Goal: Task Accomplishment & Management: Complete application form

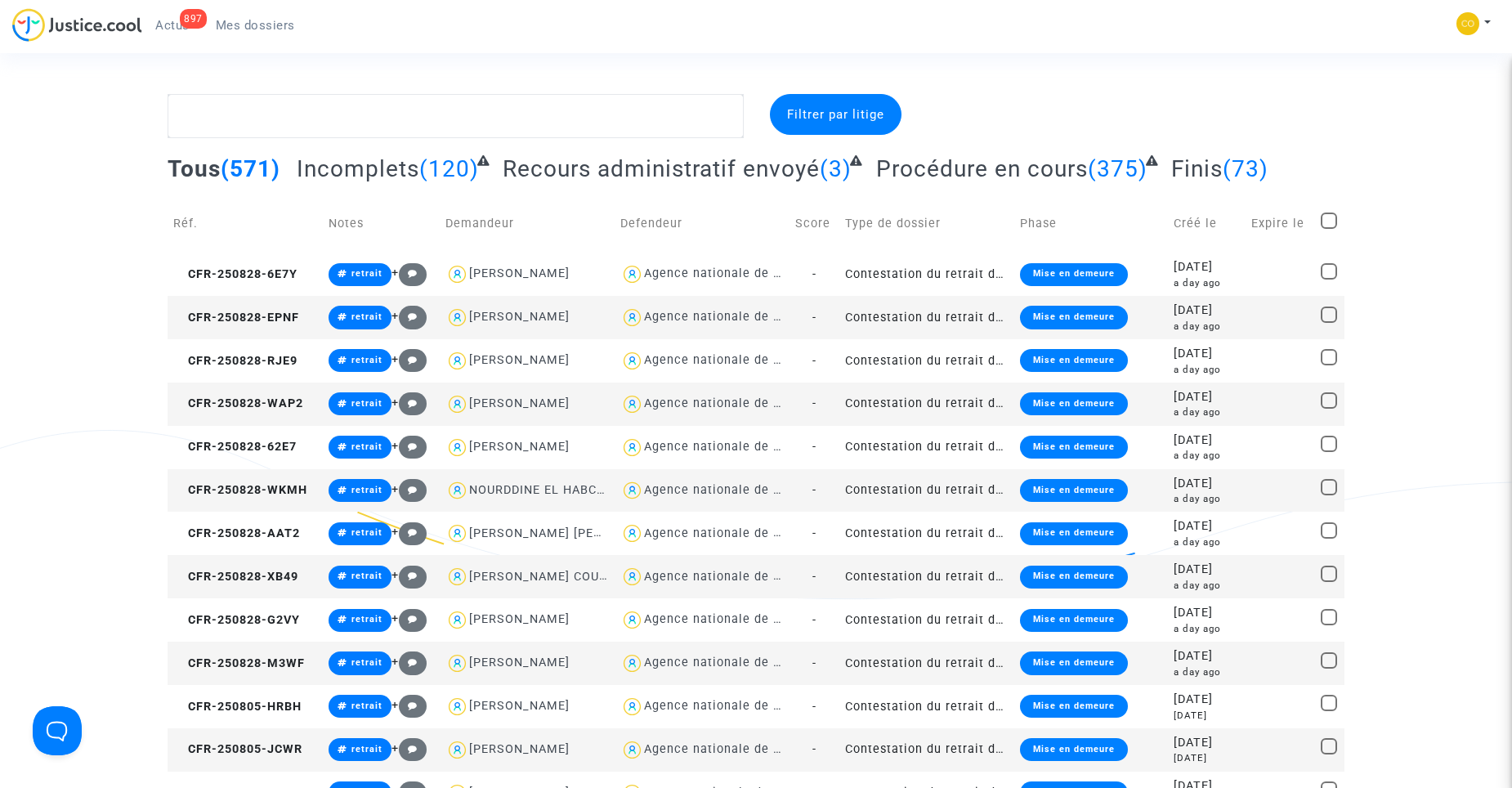
click at [246, 26] on span "Mes dossiers" at bounding box center [255, 26] width 79 height 15
click at [253, 31] on span "Mes dossiers" at bounding box center [255, 26] width 79 height 15
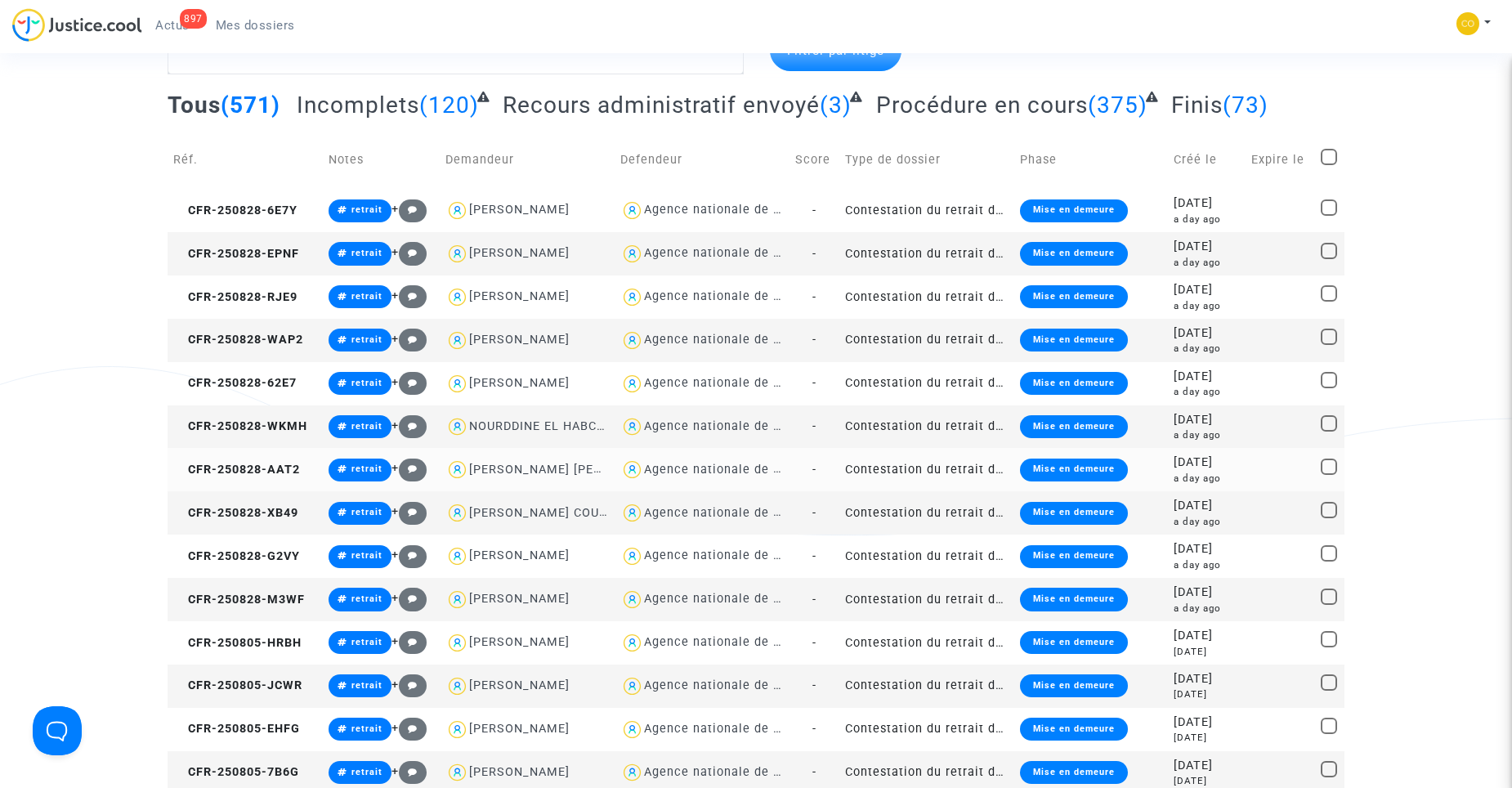
scroll to position [82, 0]
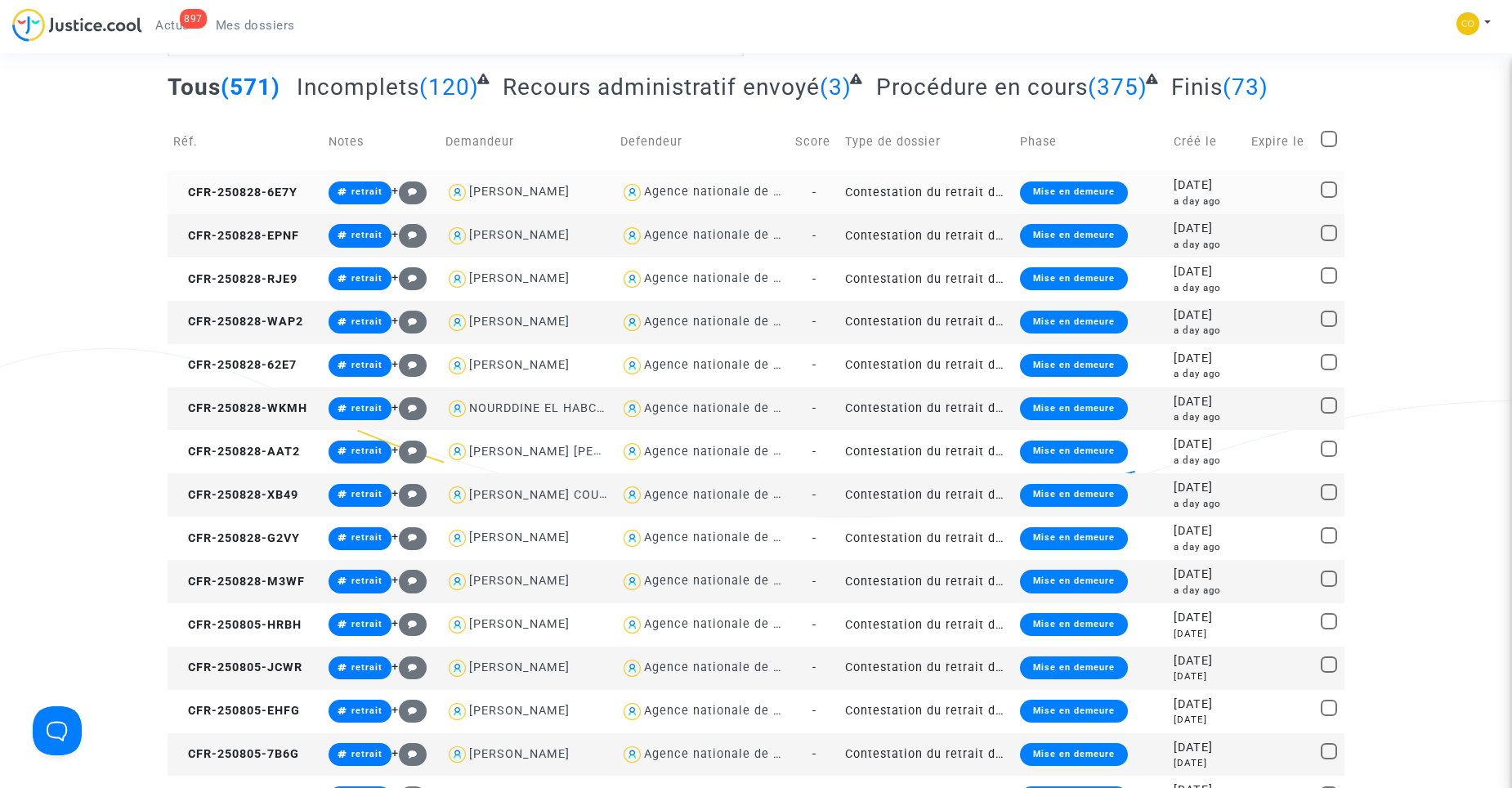
click at [914, 186] on td "Contestation du retrait de [PERSON_NAME] par l'ANAH (mandataire)" at bounding box center [927, 192] width 175 height 43
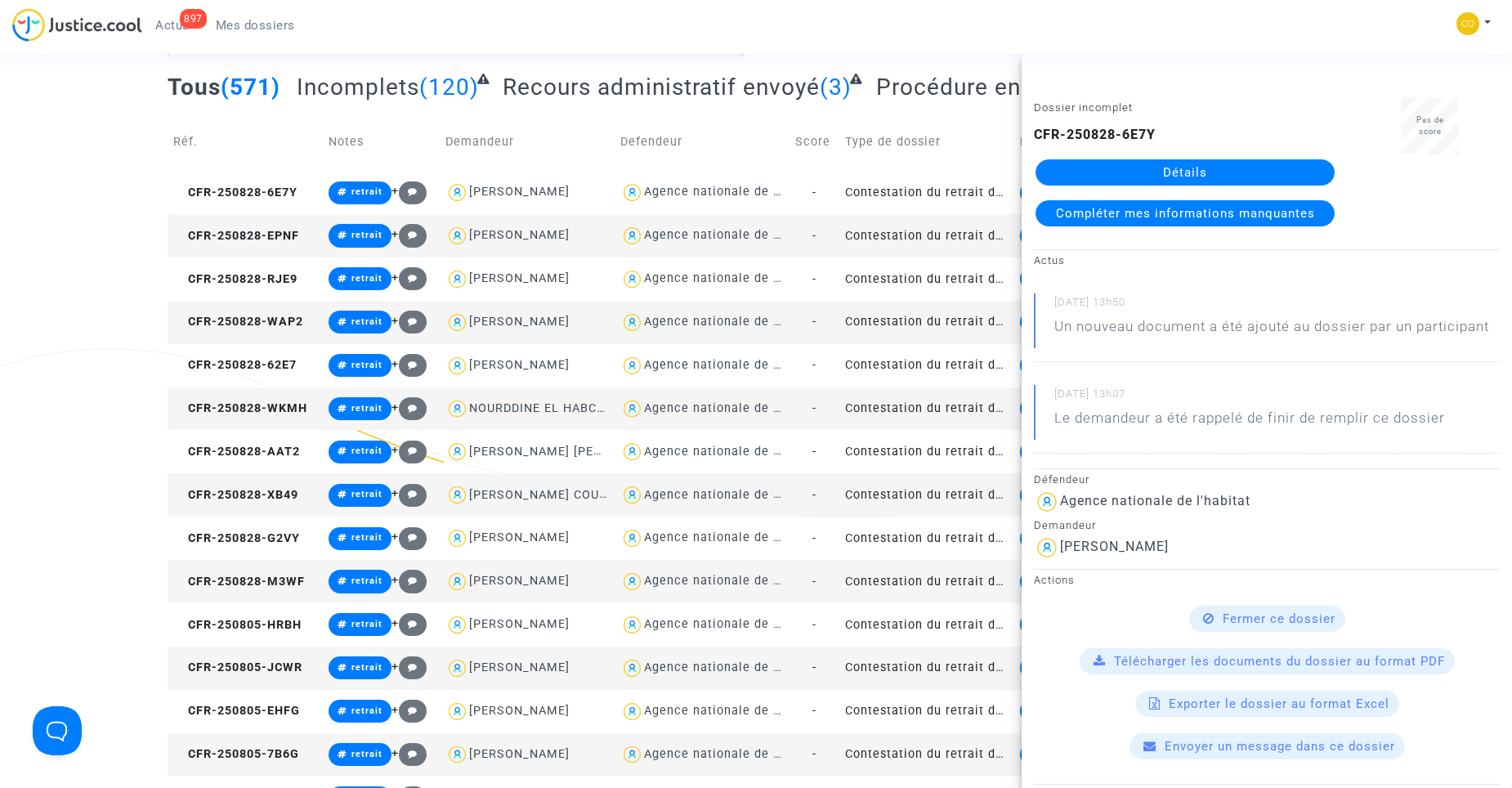
click at [1155, 174] on link "Détails" at bounding box center [1185, 172] width 299 height 26
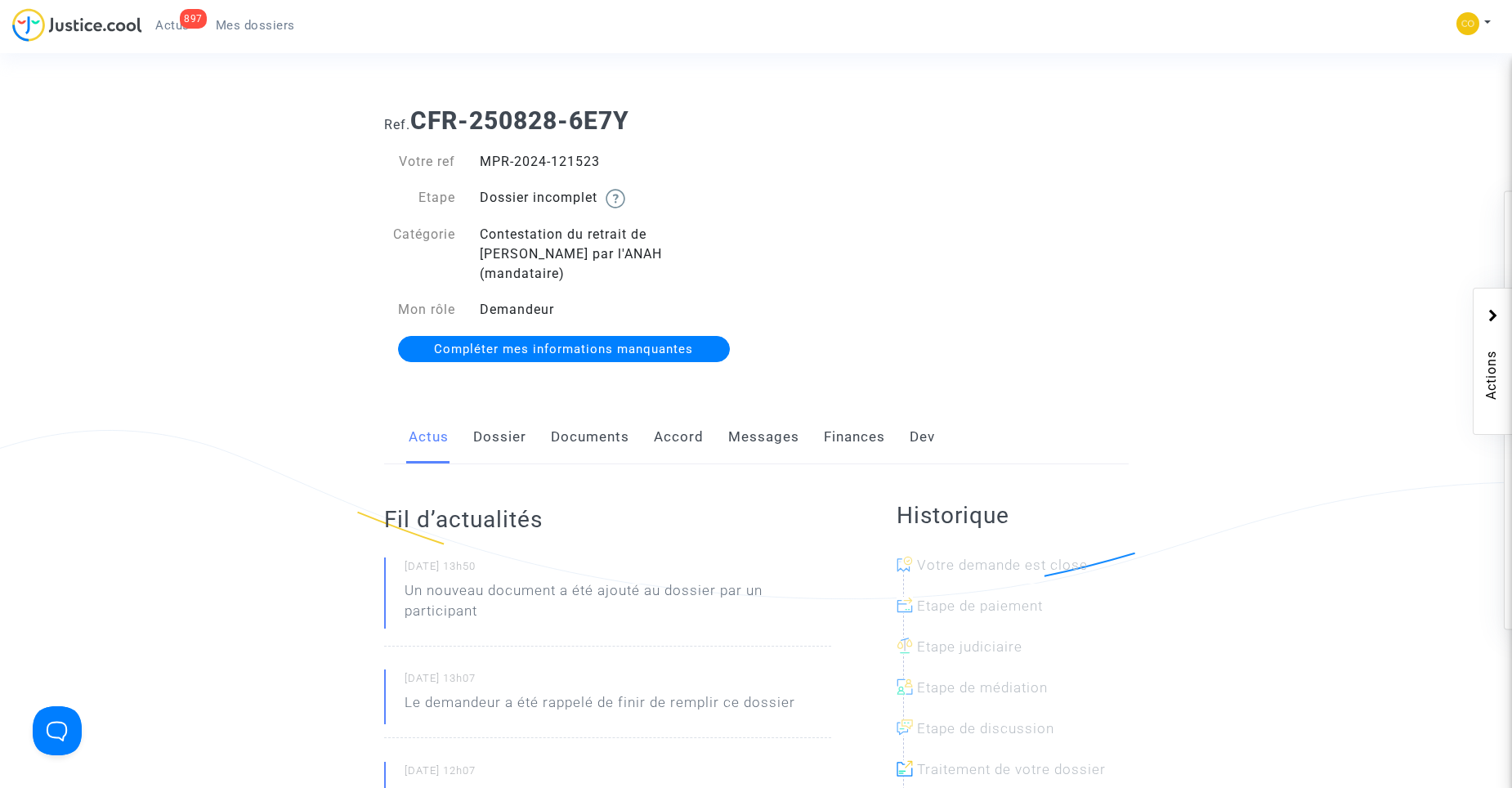
click at [585, 426] on link "Documents" at bounding box center [590, 436] width 78 height 54
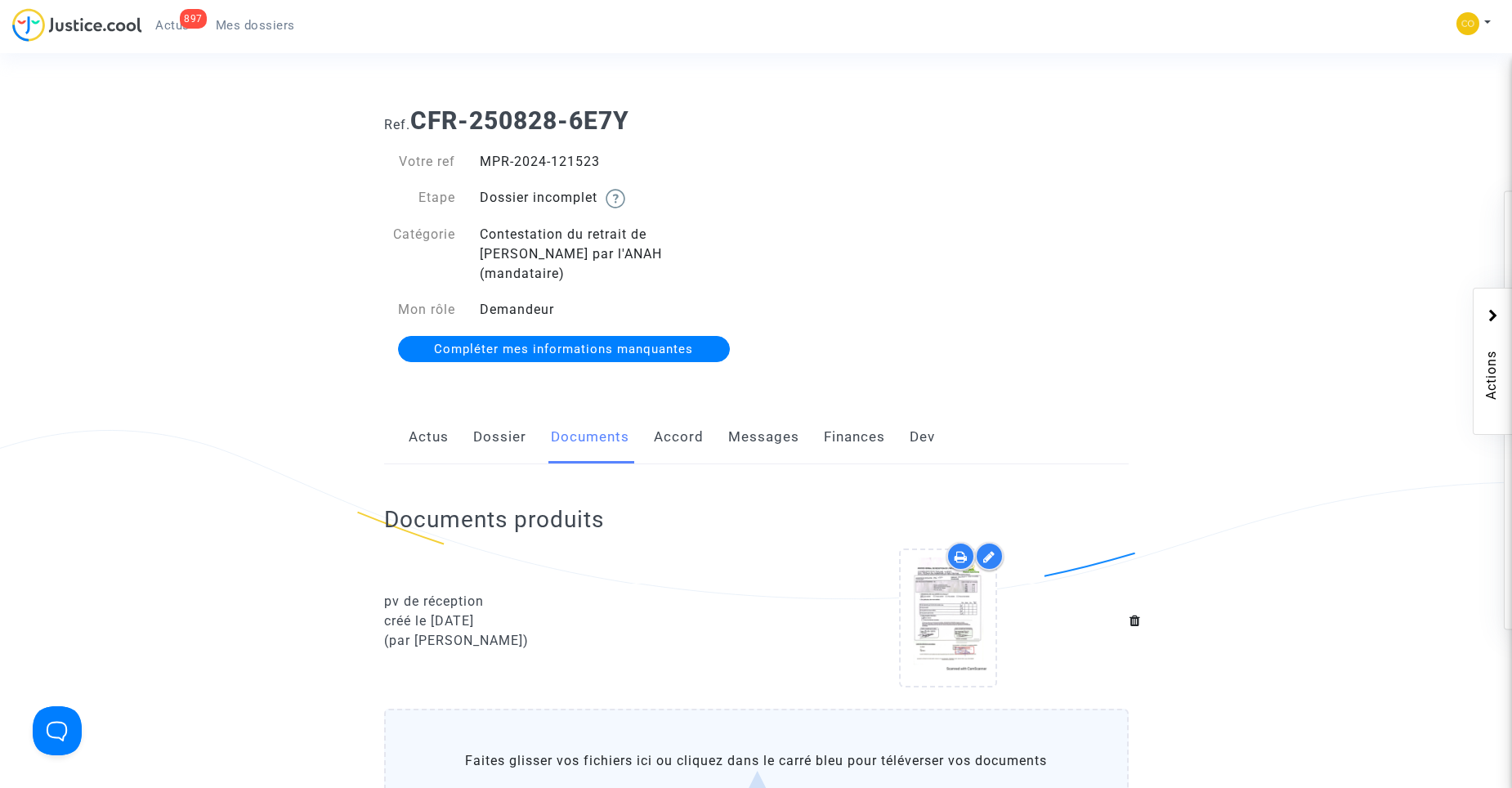
drag, startPoint x: 358, startPoint y: 135, endPoint x: 378, endPoint y: 130, distance: 20.6
click at [248, 24] on span "Mes dossiers" at bounding box center [255, 26] width 79 height 15
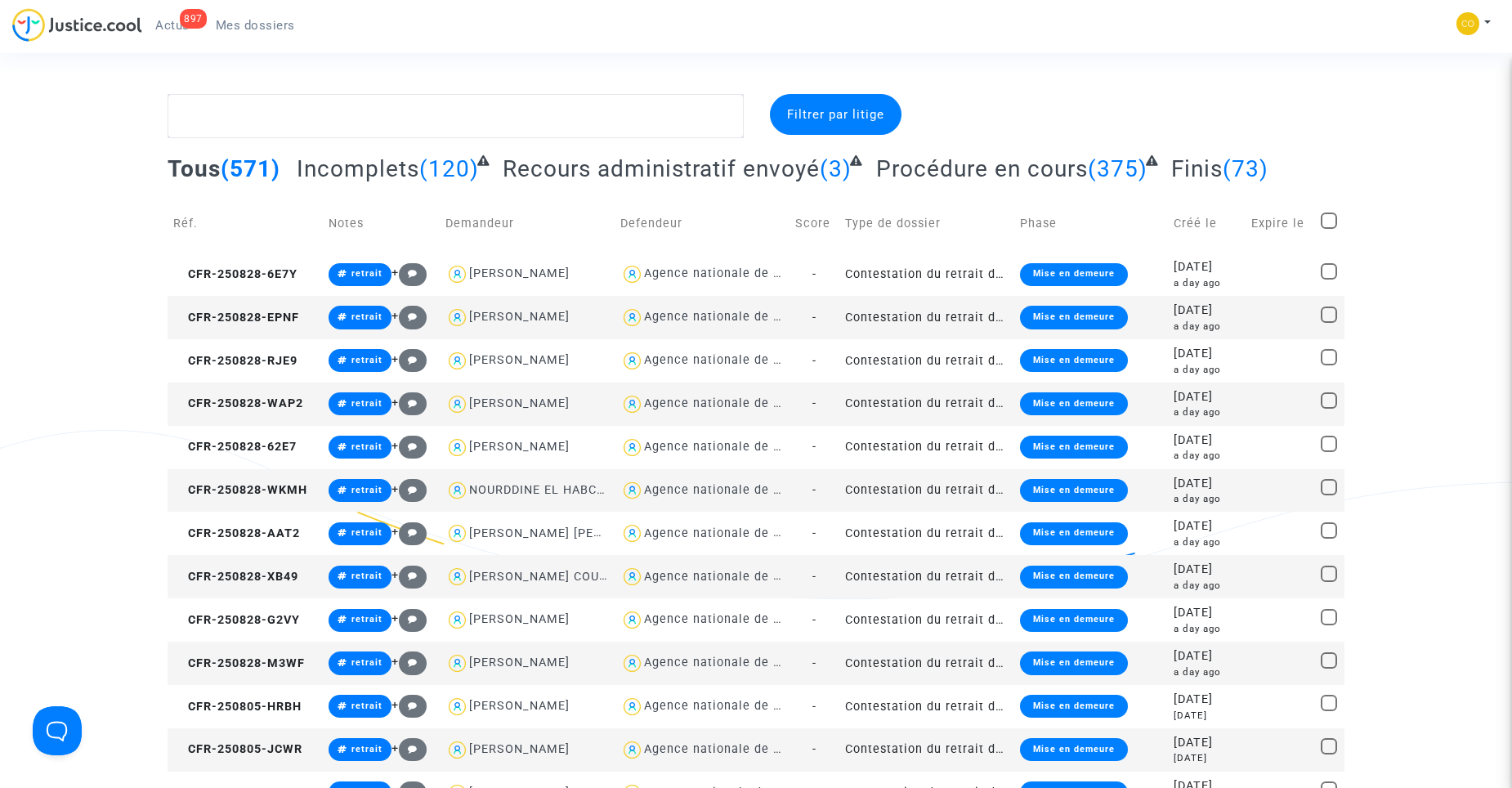
click at [875, 318] on td "Contestation du retrait de [PERSON_NAME] par l'ANAH (mandataire)" at bounding box center [927, 318] width 175 height 43
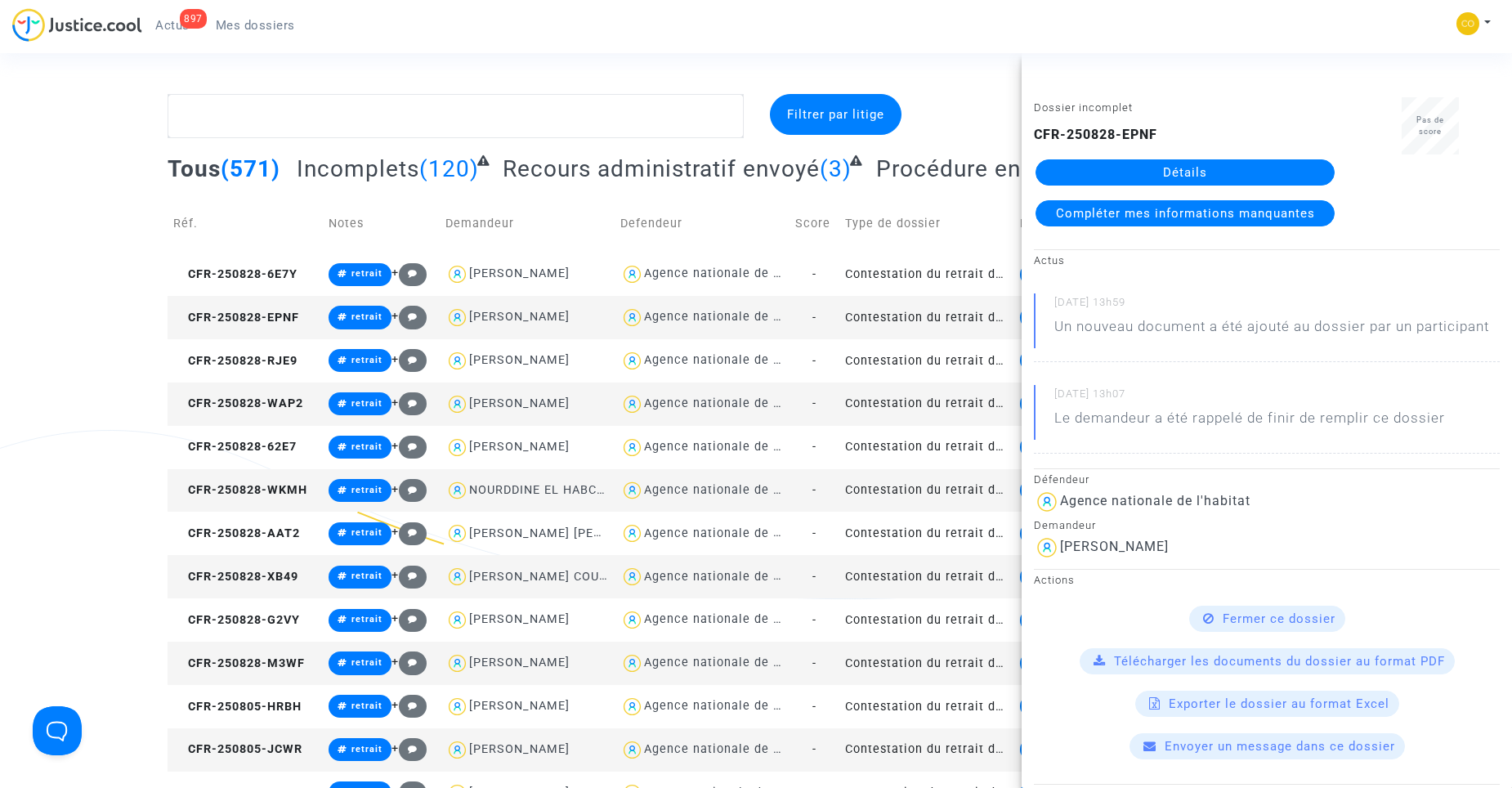
click at [1193, 172] on link "Détails" at bounding box center [1185, 172] width 299 height 26
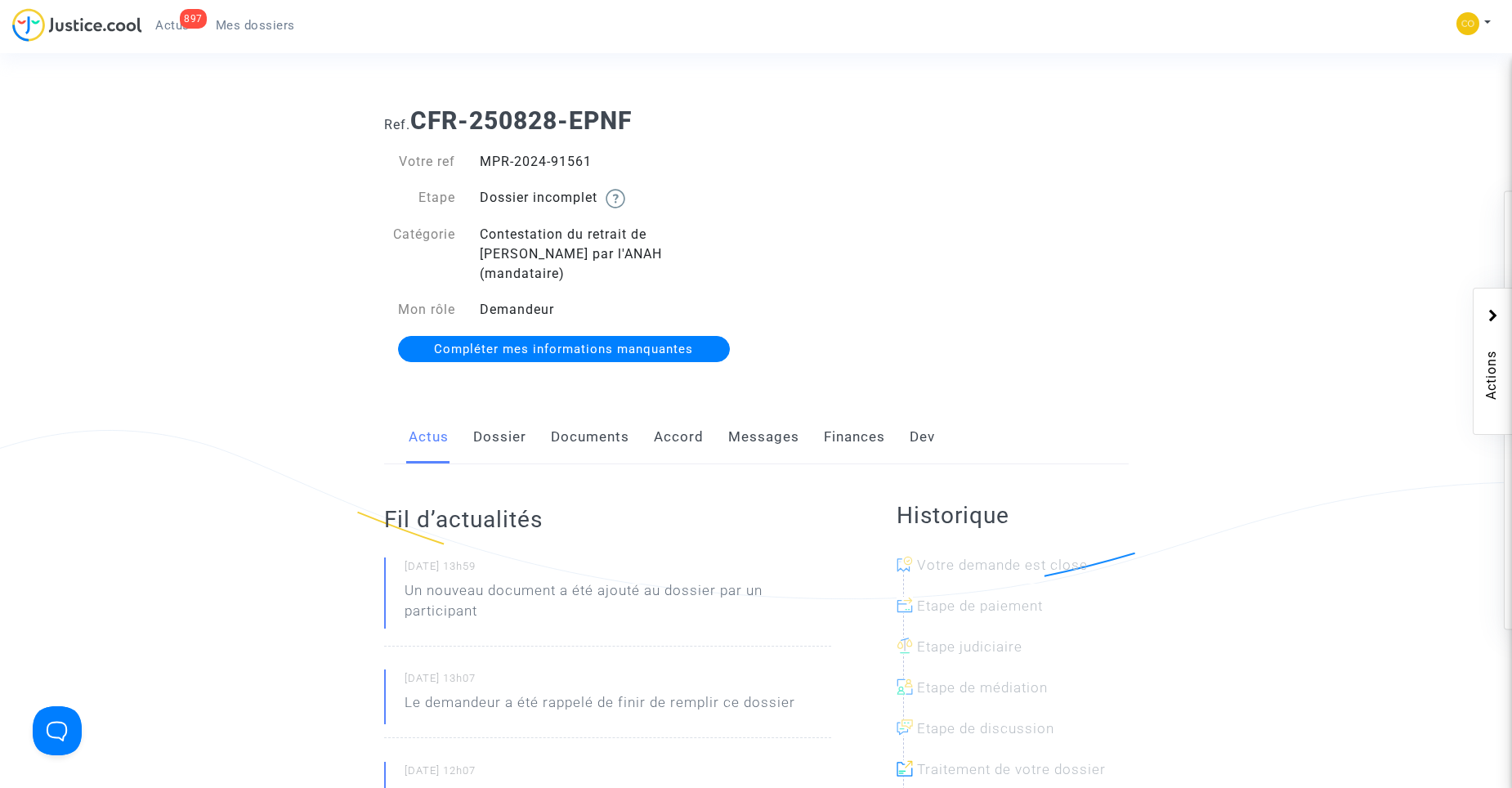
click at [576, 422] on link "Documents" at bounding box center [590, 436] width 78 height 54
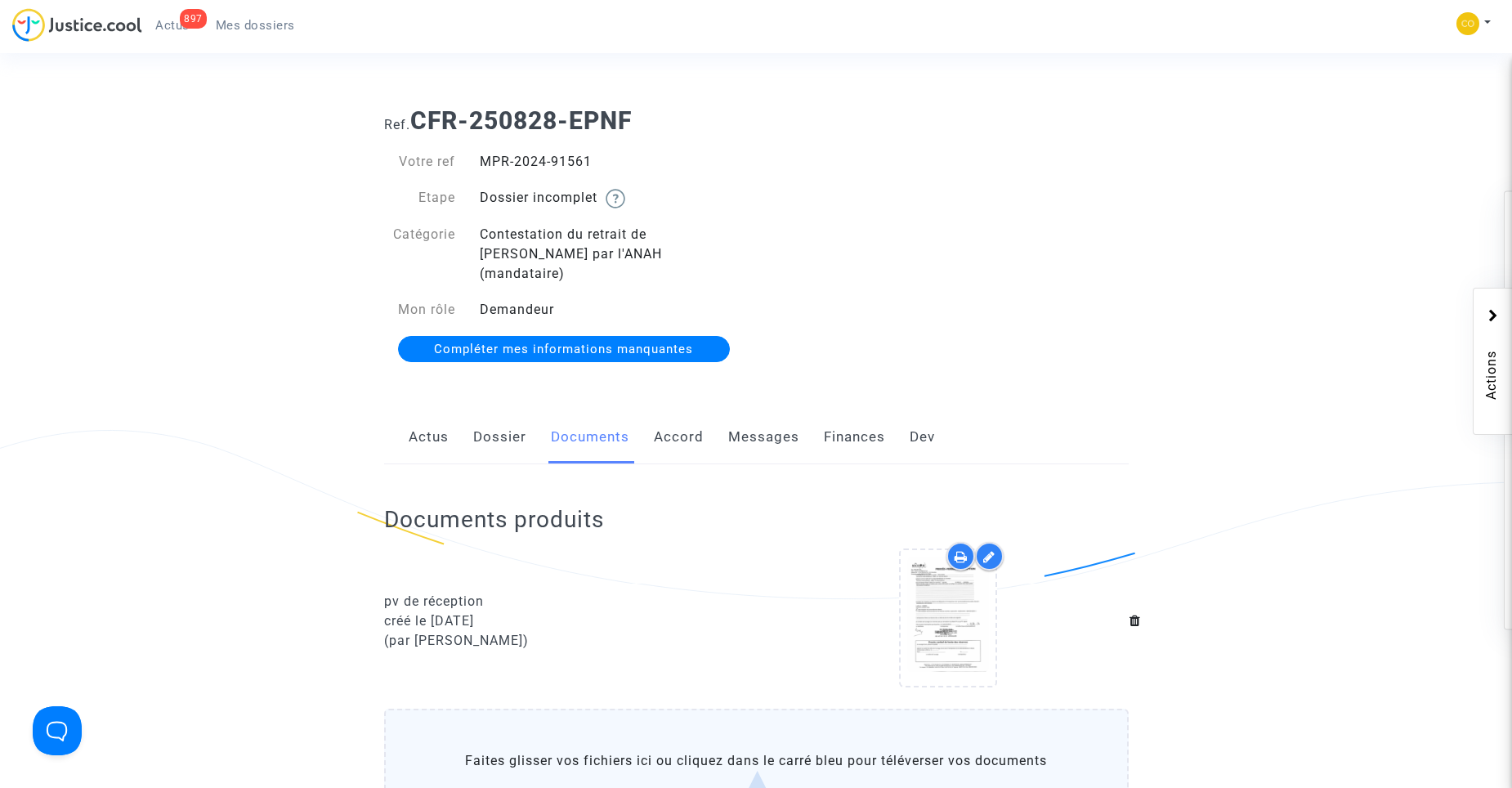
click at [258, 36] on link "Mes dossiers" at bounding box center [256, 26] width 106 height 25
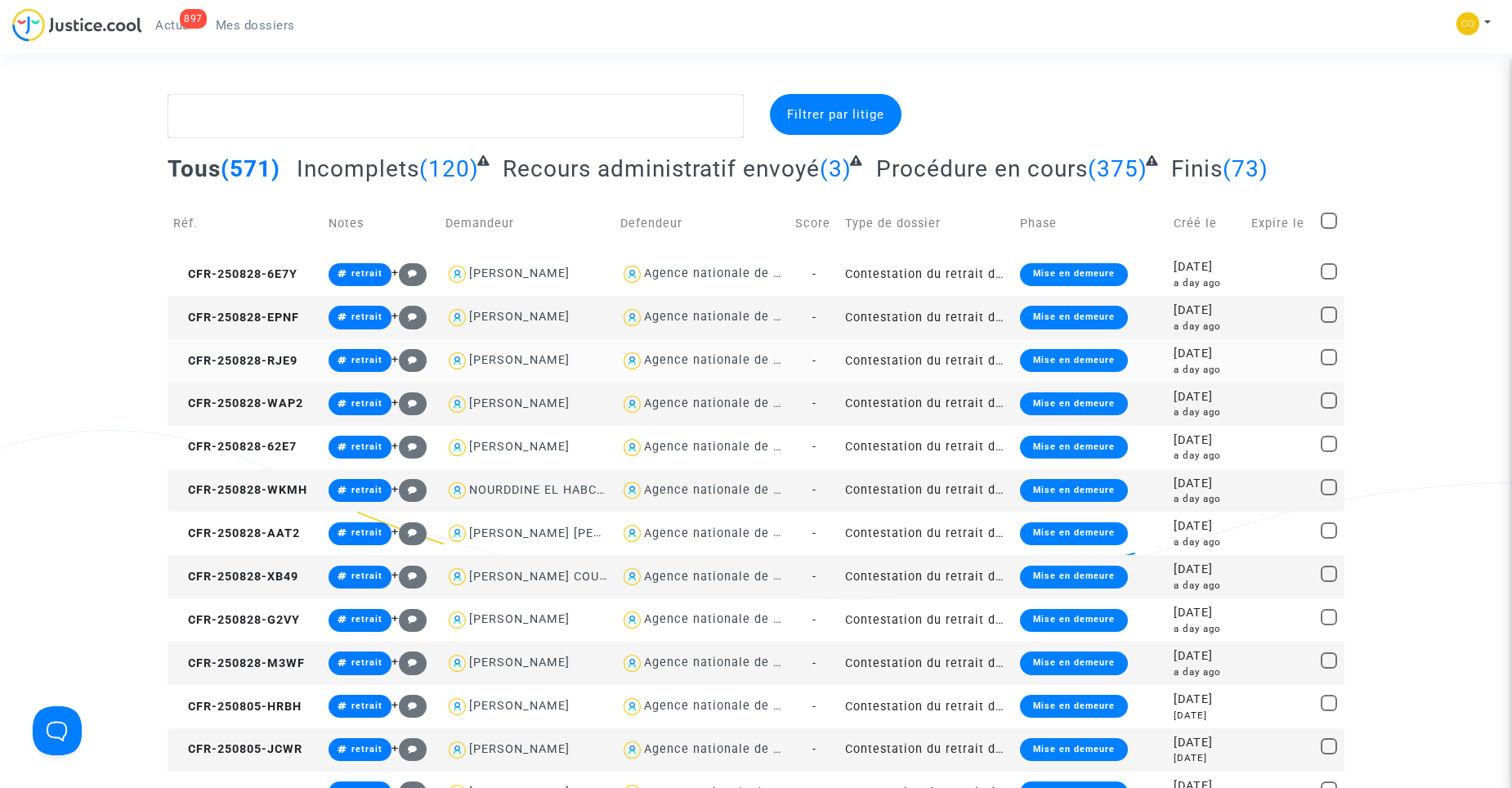
click at [888, 362] on td "Contestation du retrait de [PERSON_NAME] par l'ANAH (mandataire)" at bounding box center [927, 361] width 175 height 43
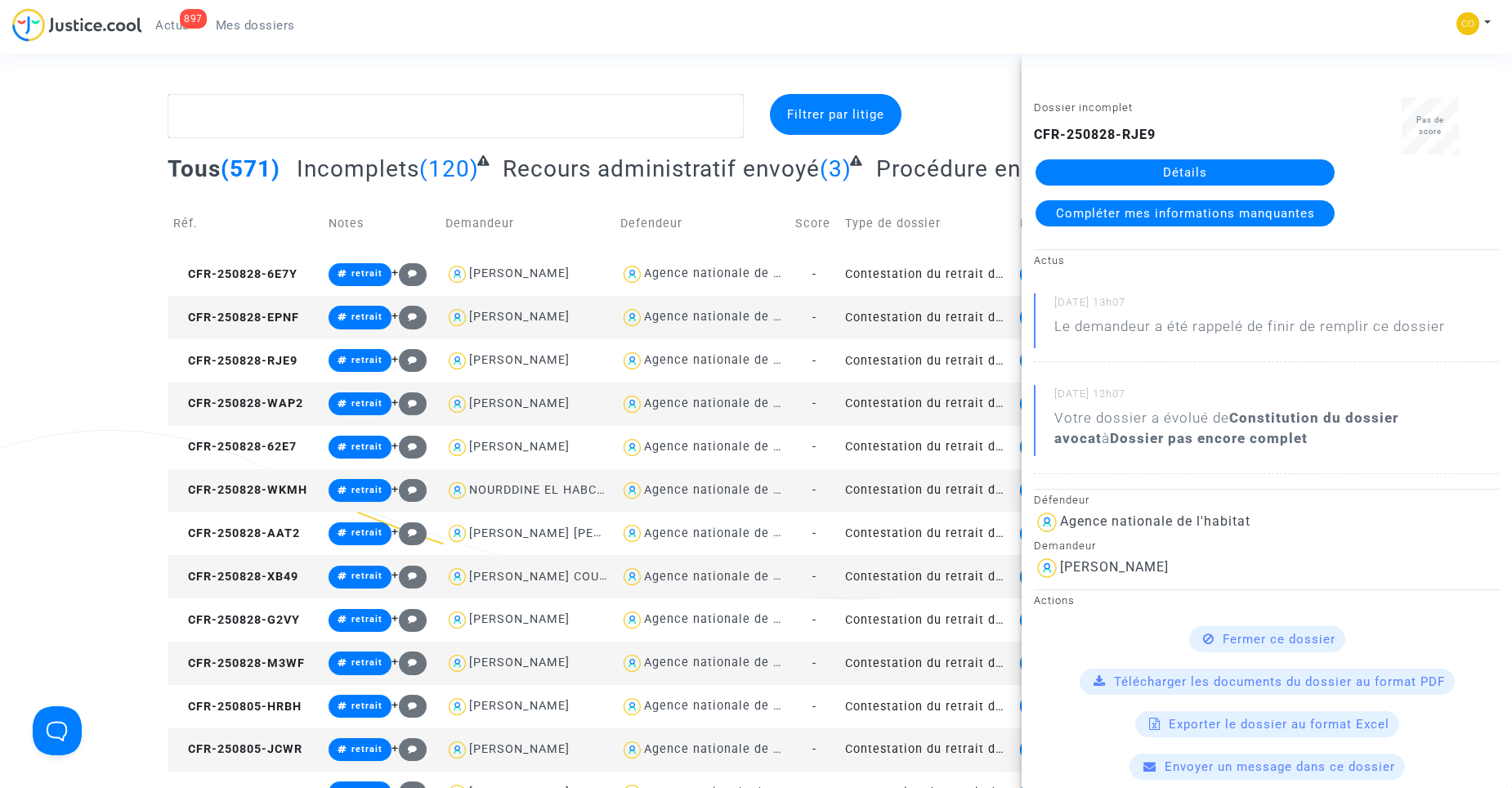
click at [1179, 175] on link "Détails" at bounding box center [1185, 172] width 299 height 26
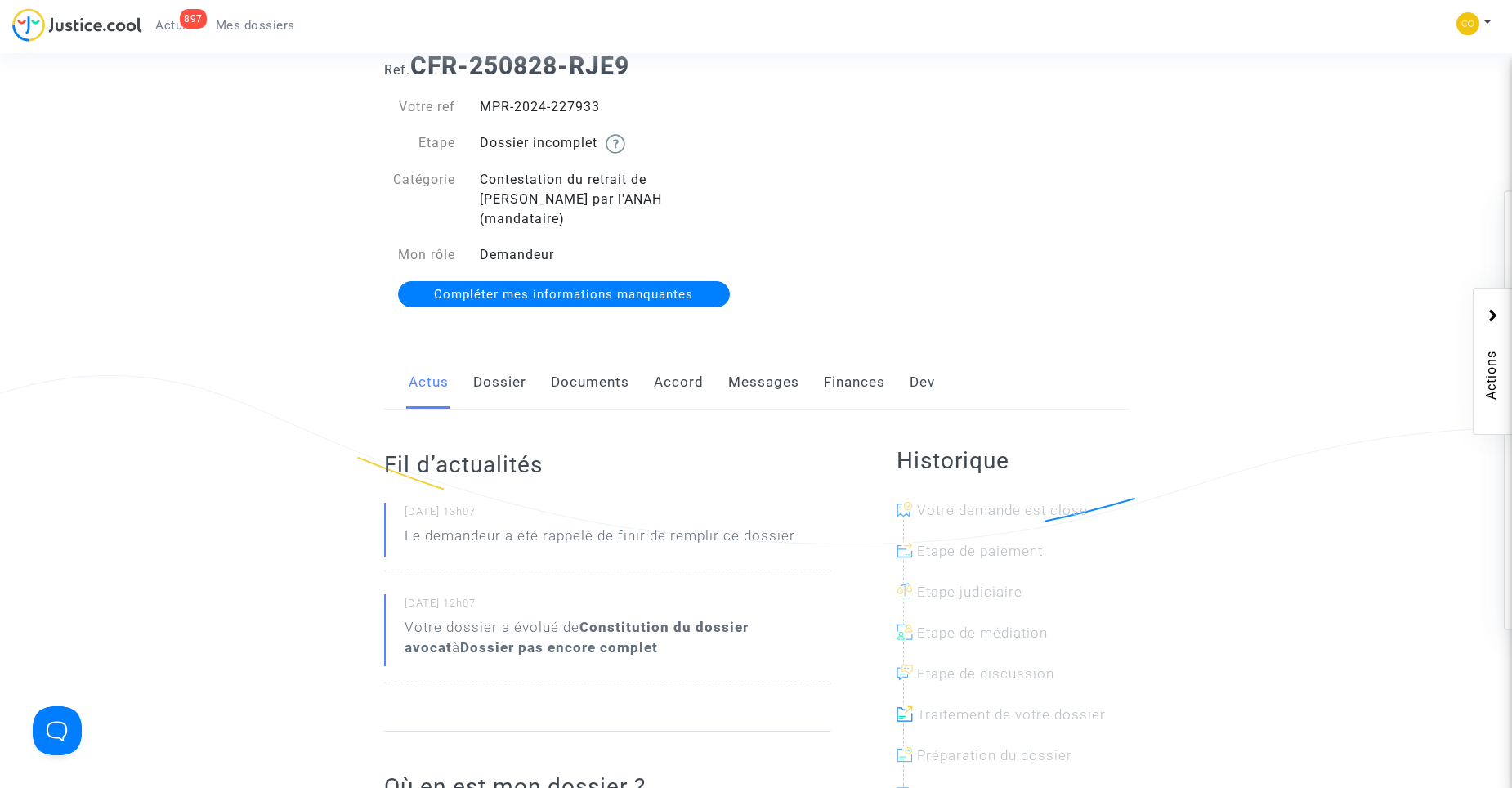
scroll to position [82, 0]
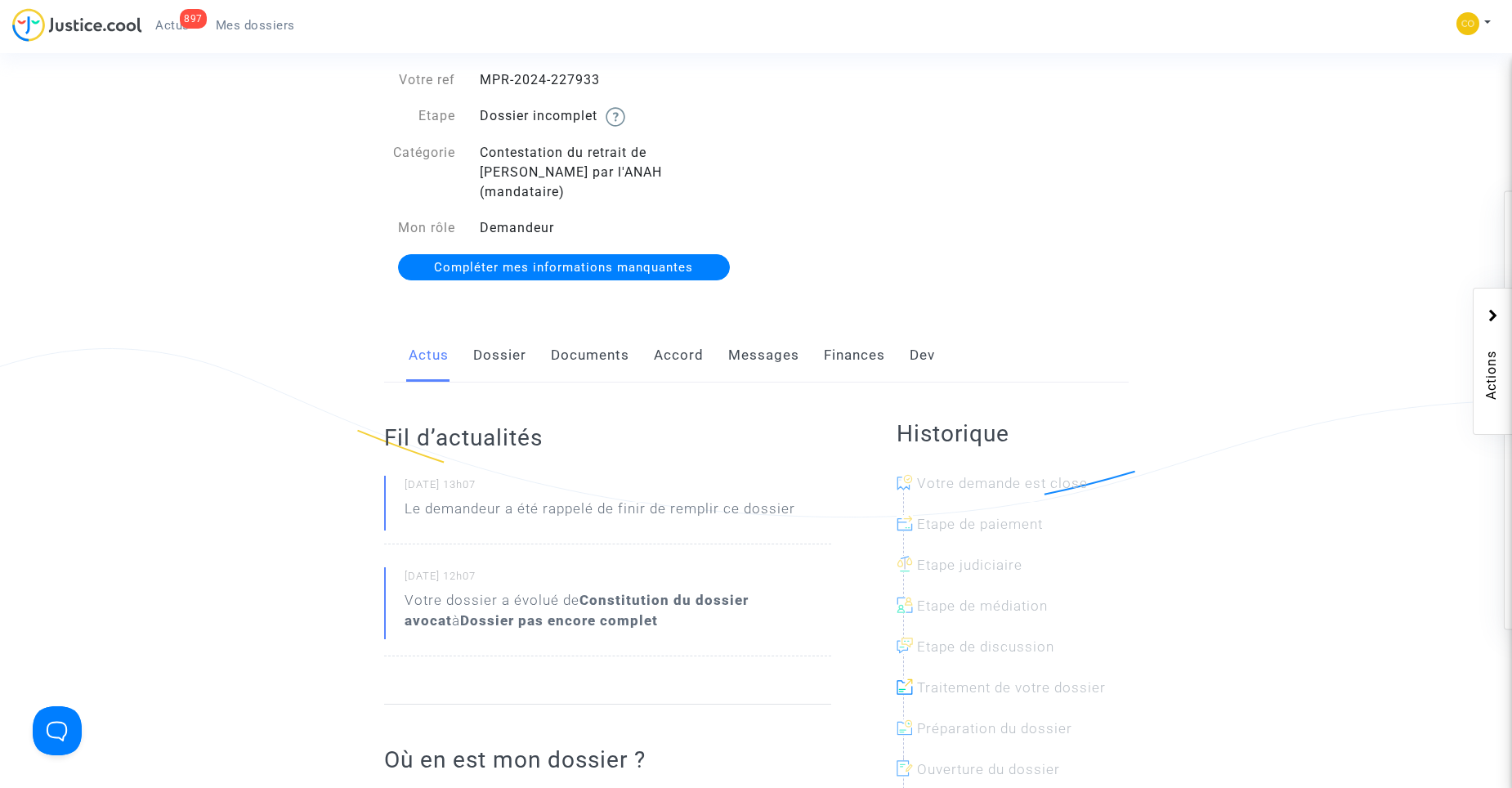
click at [603, 342] on link "Documents" at bounding box center [590, 355] width 78 height 54
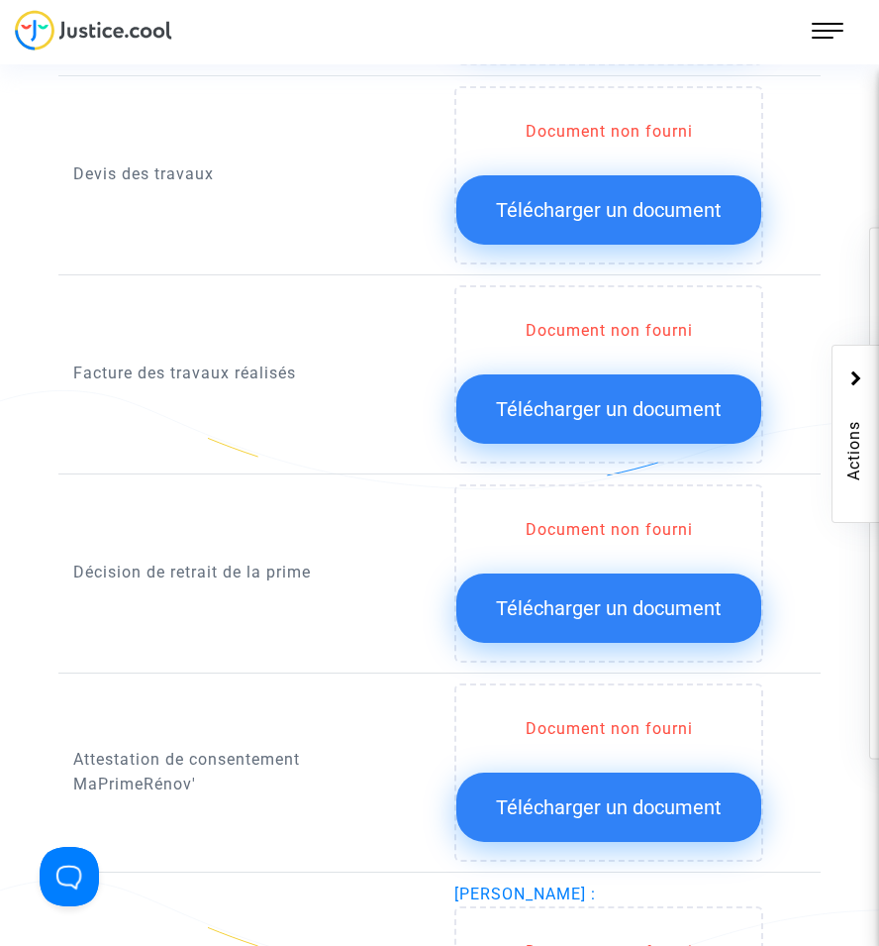
scroll to position [1486, 0]
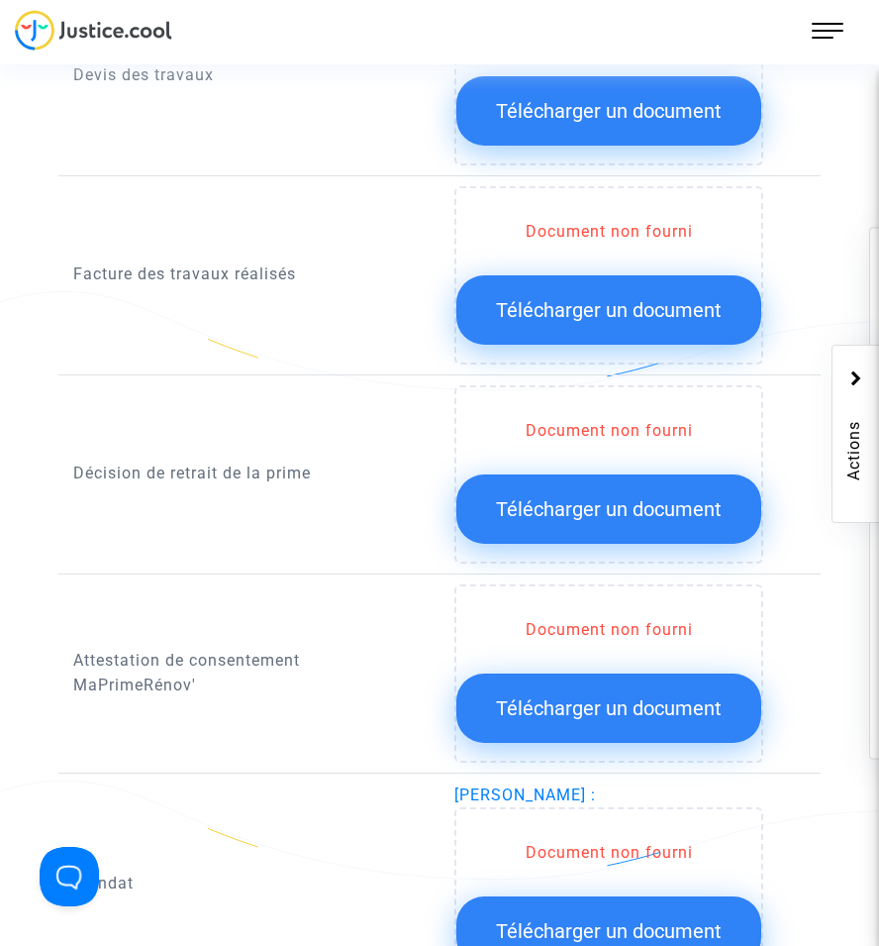
click at [648, 508] on span "Télécharger un document" at bounding box center [609, 509] width 226 height 24
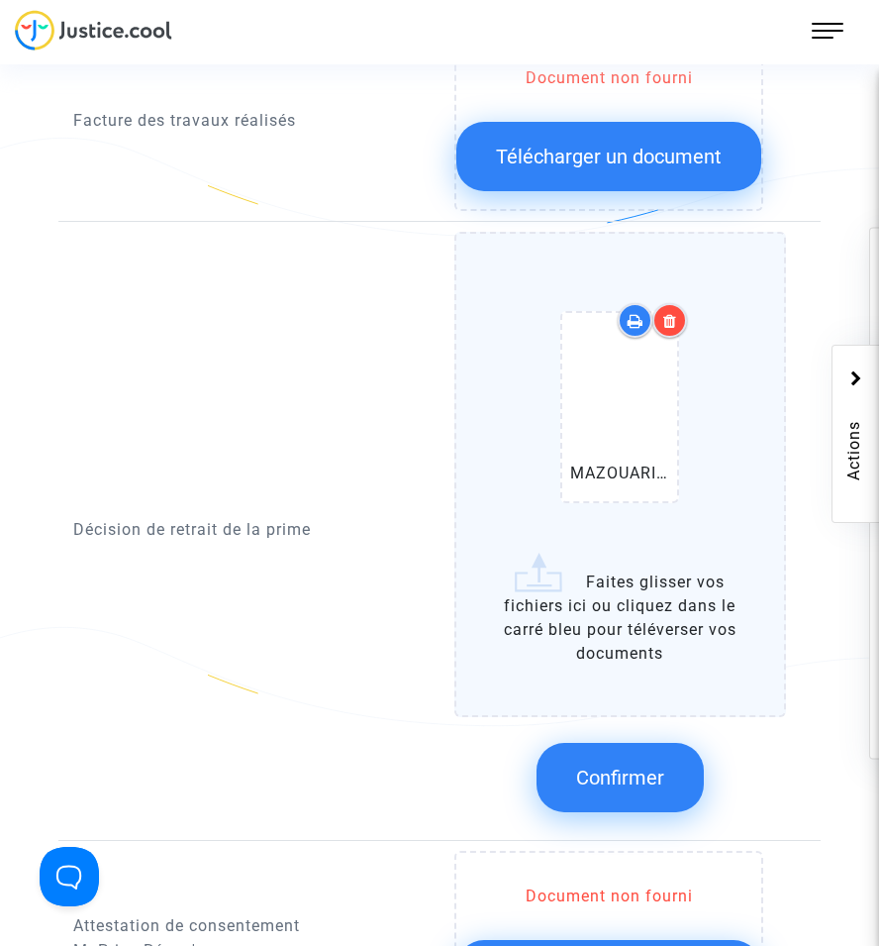
scroll to position [1684, 0]
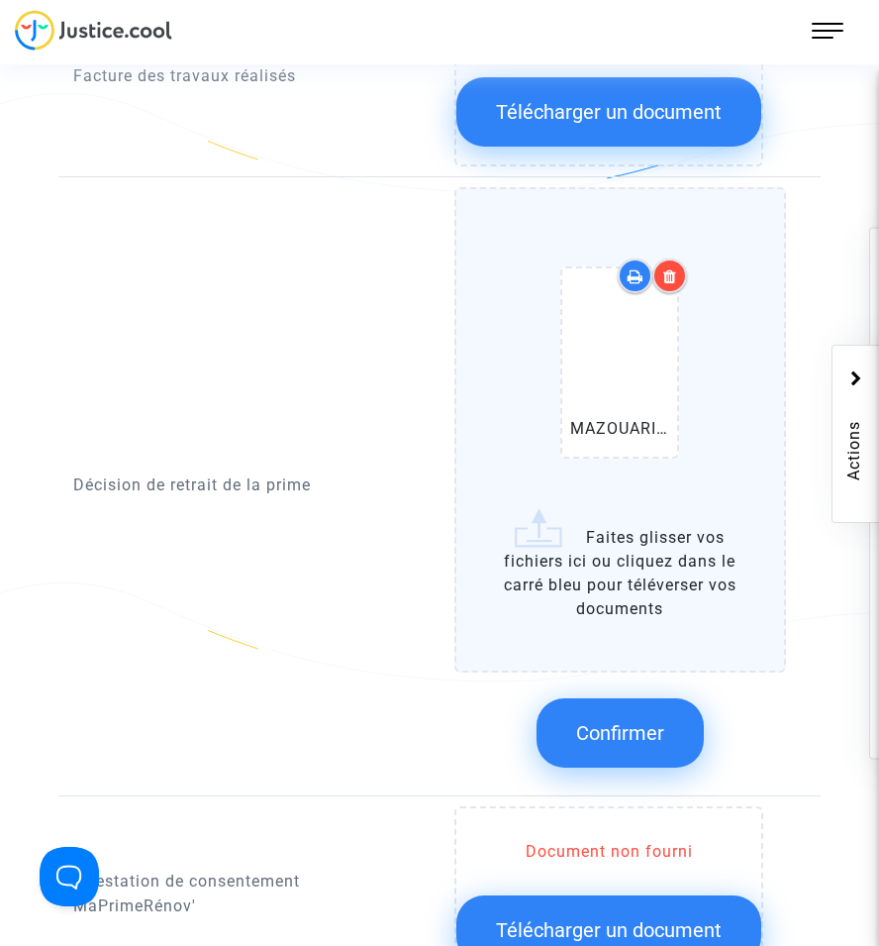
click at [658, 731] on span "Confirmer" at bounding box center [620, 733] width 88 height 24
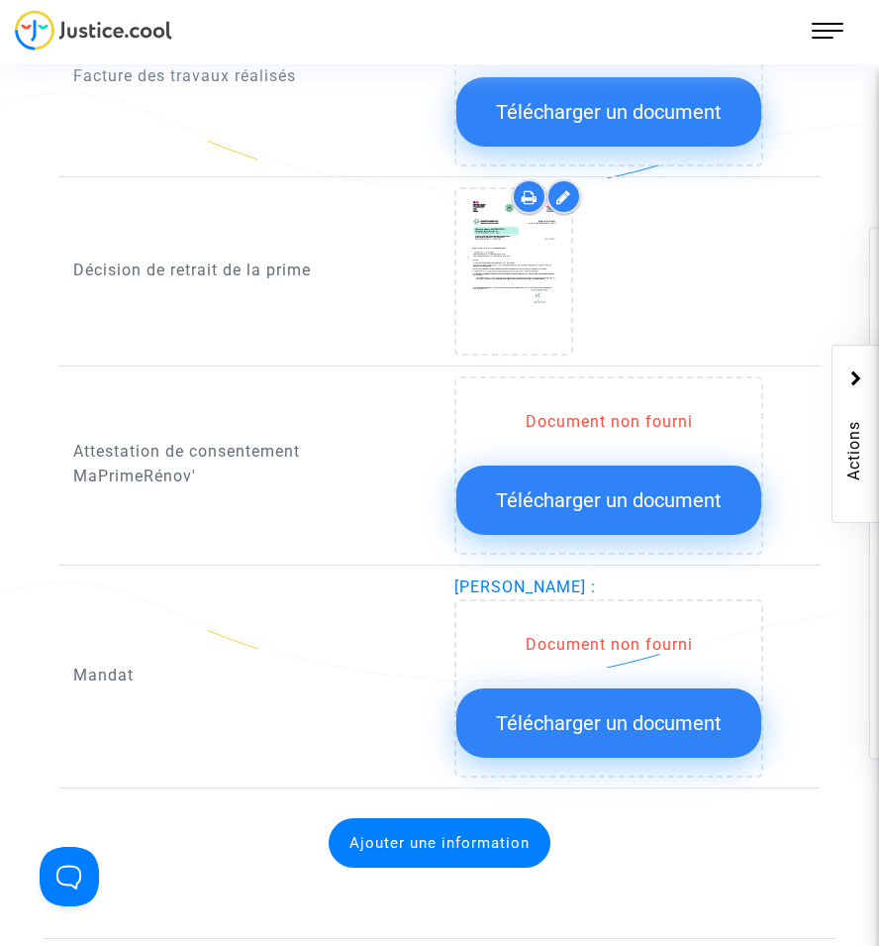
click at [601, 726] on span "Télécharger un document" at bounding box center [609, 723] width 226 height 24
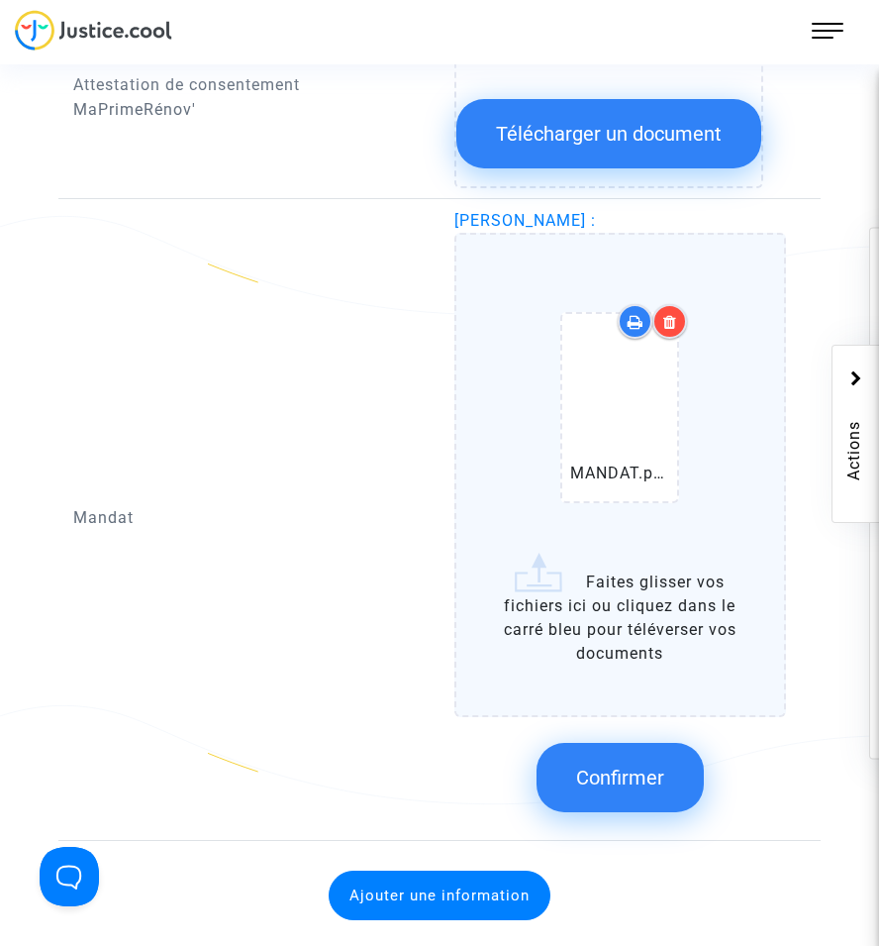
scroll to position [2080, 0]
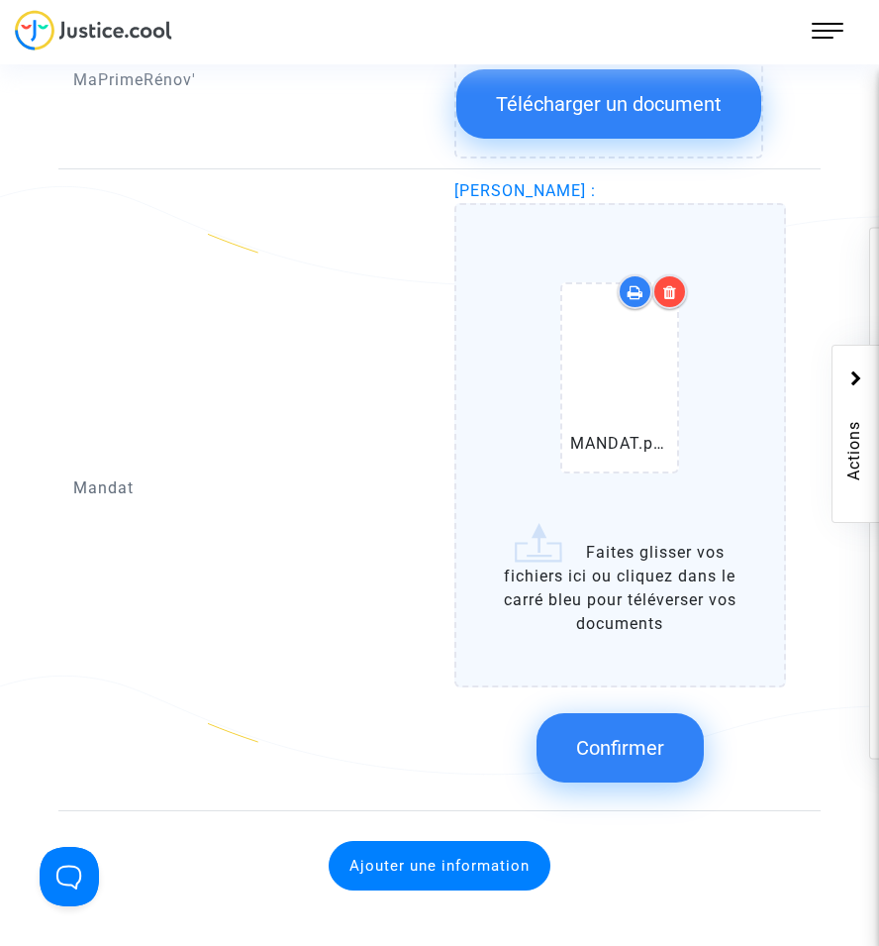
click at [630, 739] on span "Confirmer" at bounding box center [620, 748] width 88 height 24
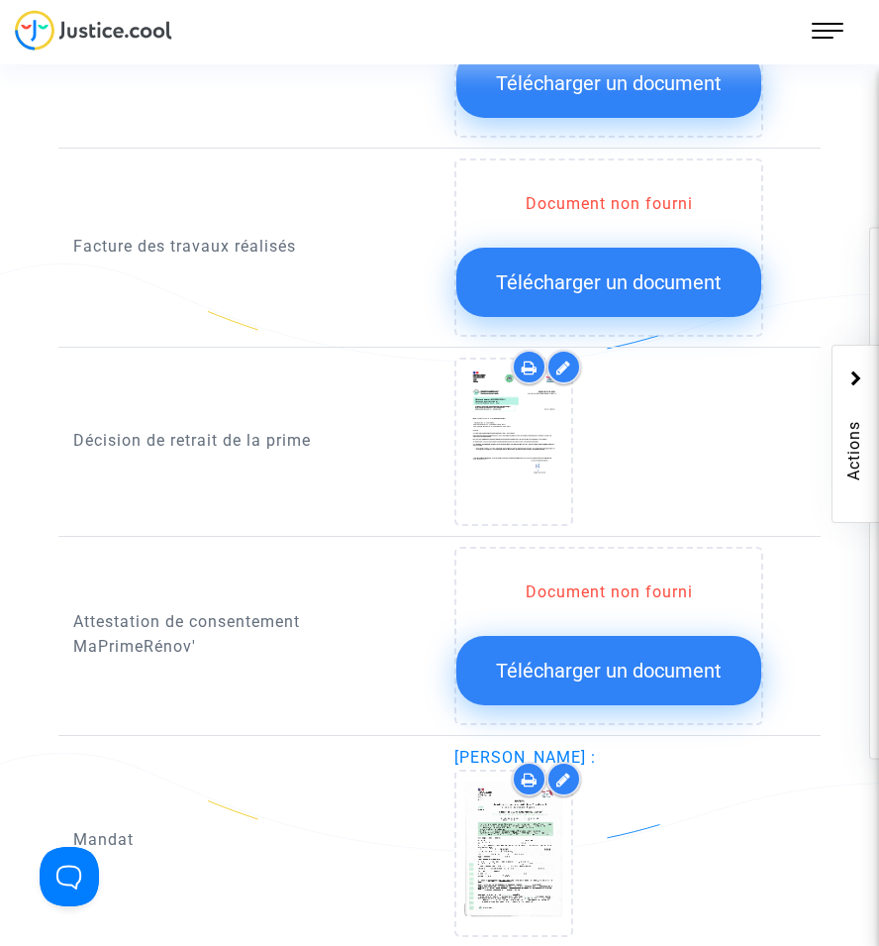
scroll to position [1486, 0]
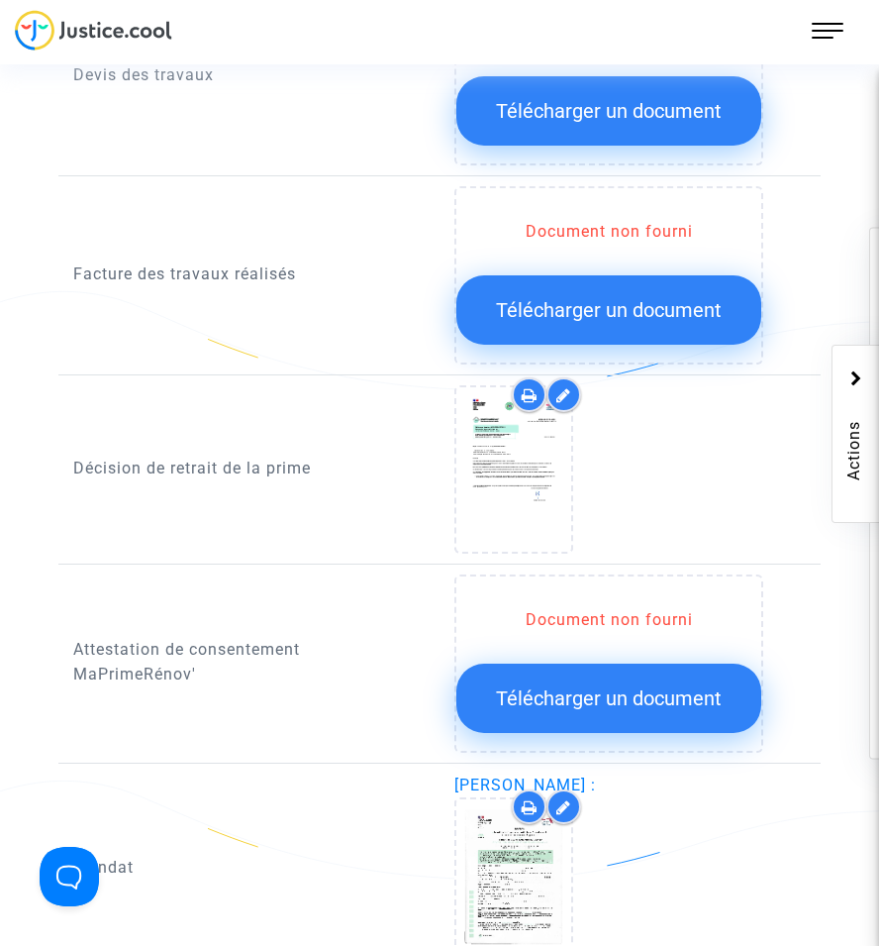
click at [652, 313] on span "Télécharger un document" at bounding box center [609, 310] width 226 height 24
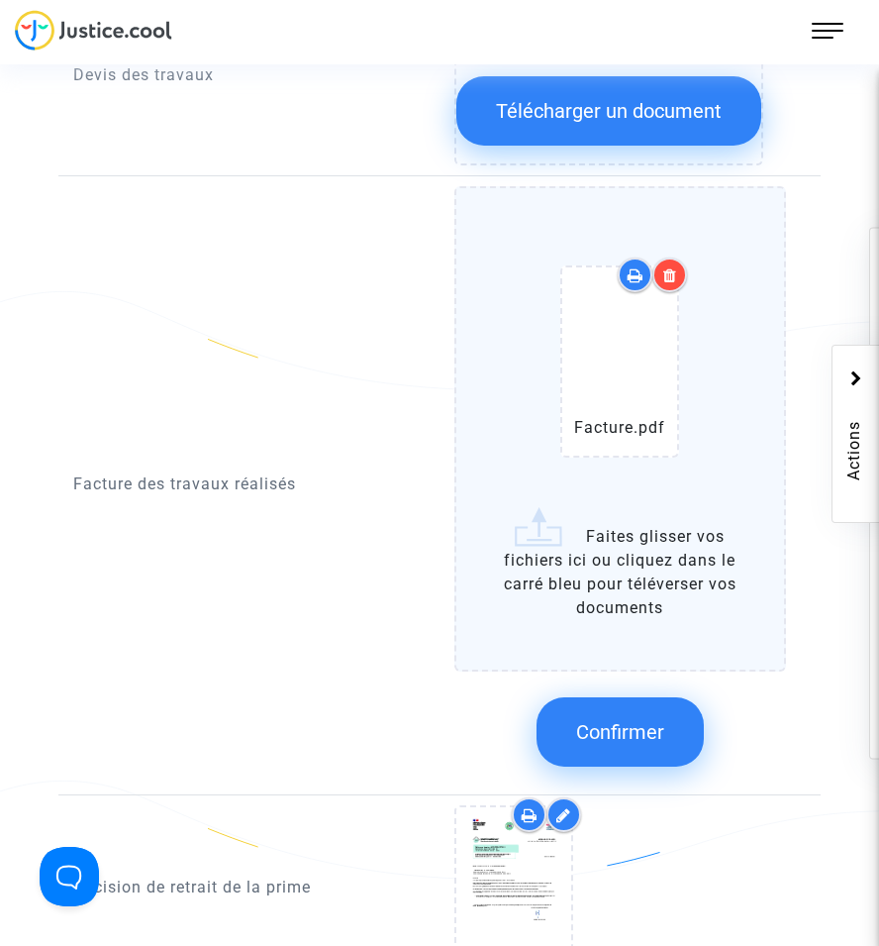
click at [619, 724] on span "Confirmer" at bounding box center [620, 732] width 88 height 24
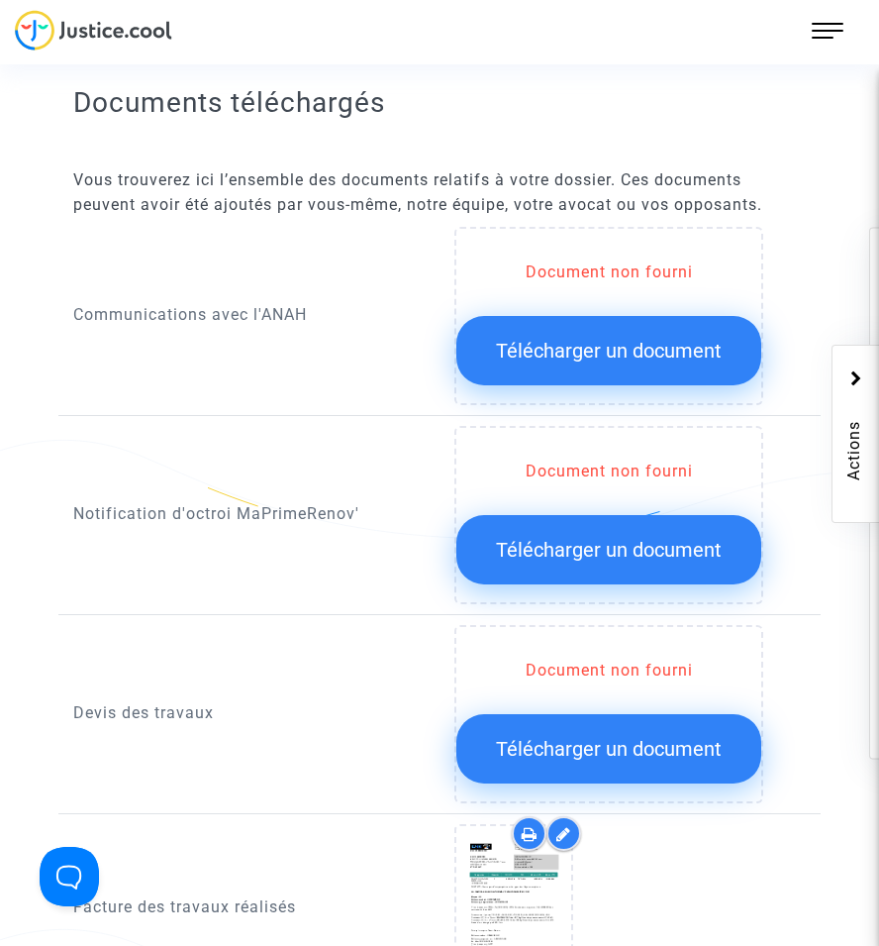
scroll to position [891, 0]
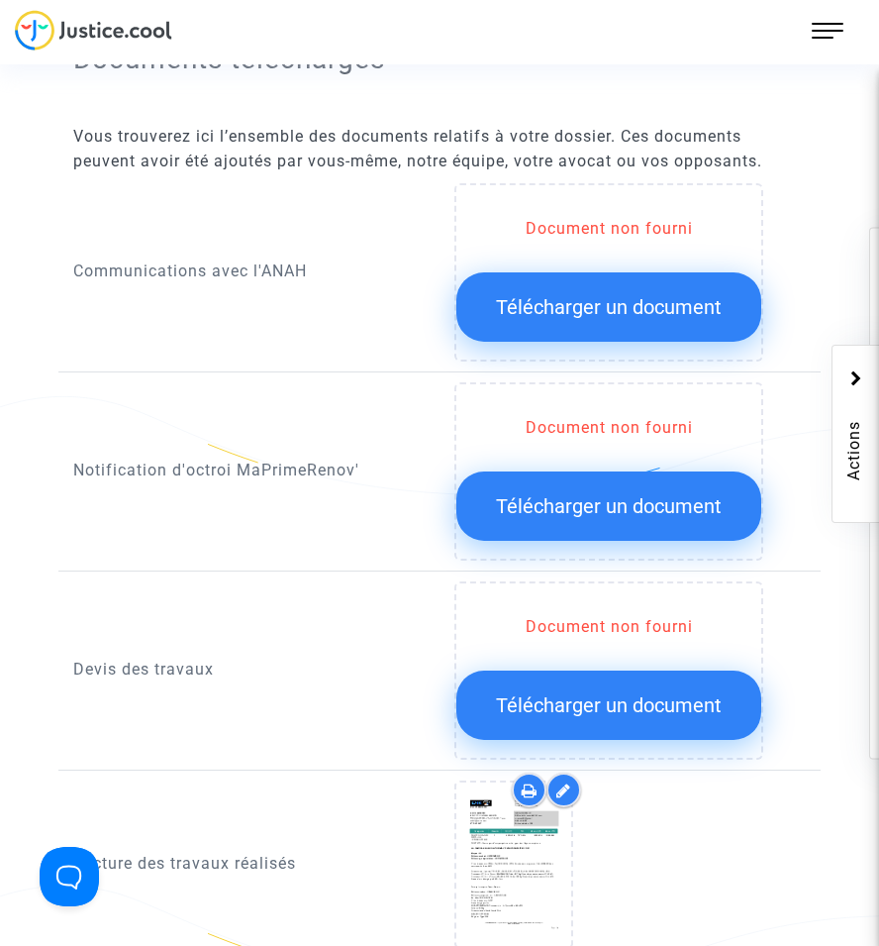
click at [577, 503] on span "Télécharger un document" at bounding box center [609, 506] width 226 height 24
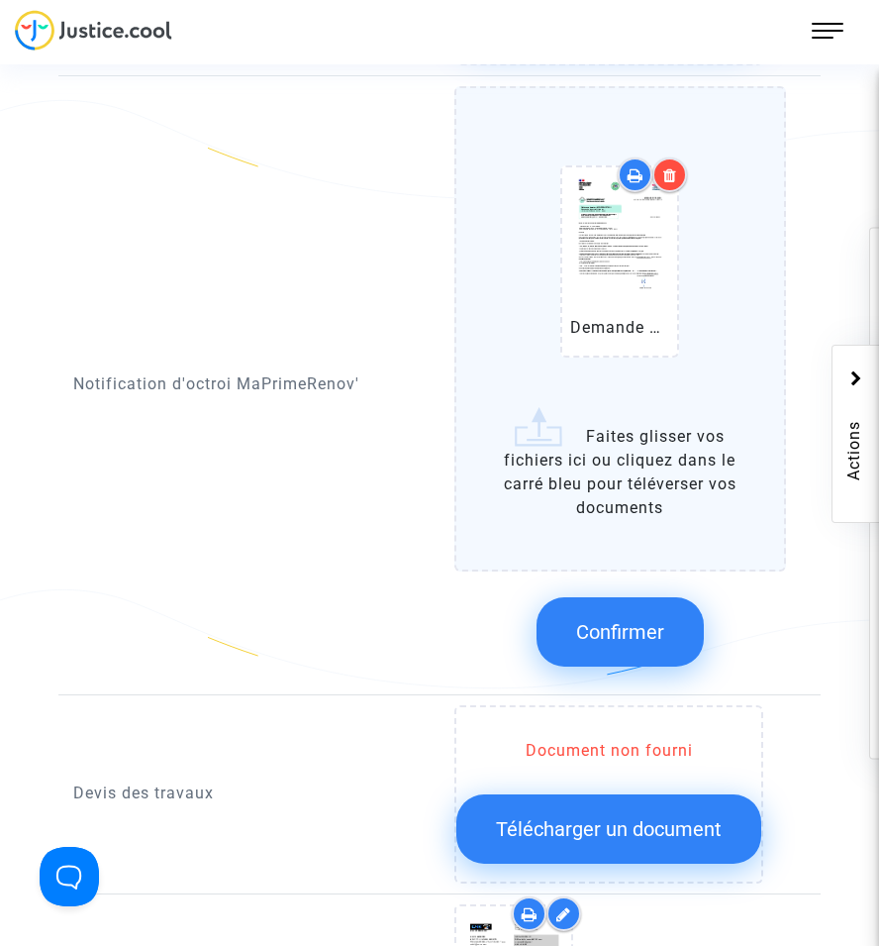
scroll to position [1188, 0]
click at [609, 611] on button "Confirmer" at bounding box center [620, 630] width 167 height 69
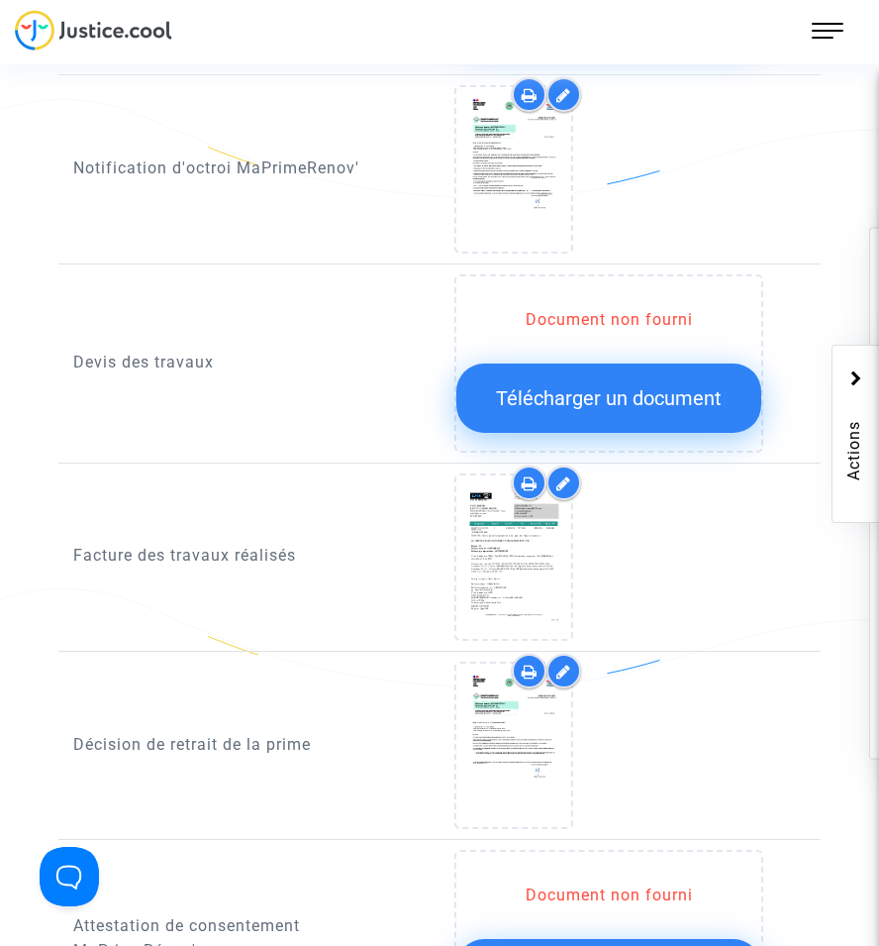
click at [864, 573] on div "Ref. CFR-250828-RJE9 Votre ref MPR-2024-227933 Etape Dossier incomplet Catégori…" at bounding box center [439, 163] width 879 height 2476
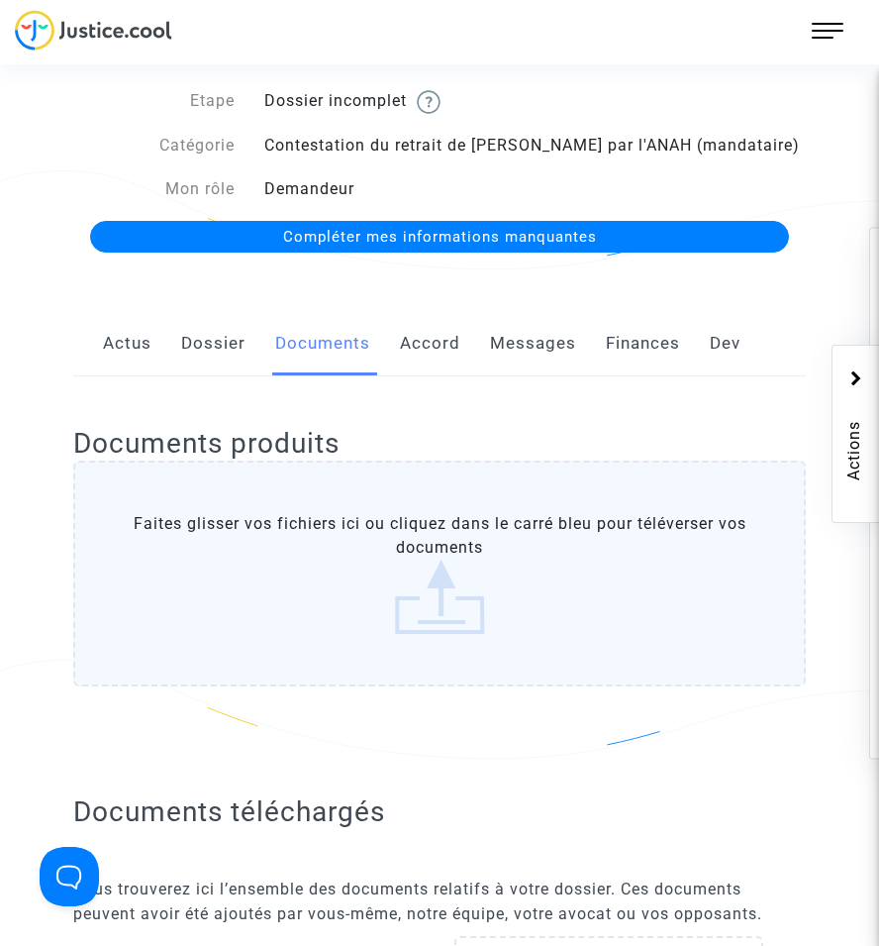
scroll to position [0, 0]
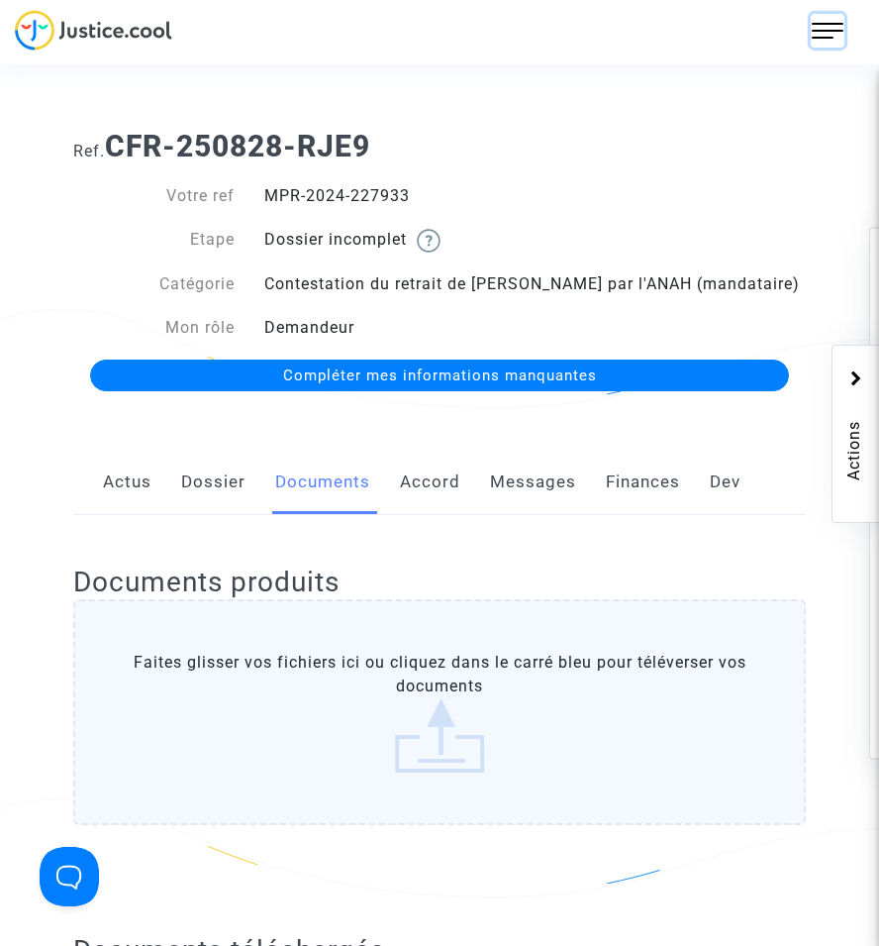
click at [837, 35] on img at bounding box center [828, 31] width 32 height 32
click at [752, 108] on span "Mes dossiers" at bounding box center [763, 105] width 104 height 19
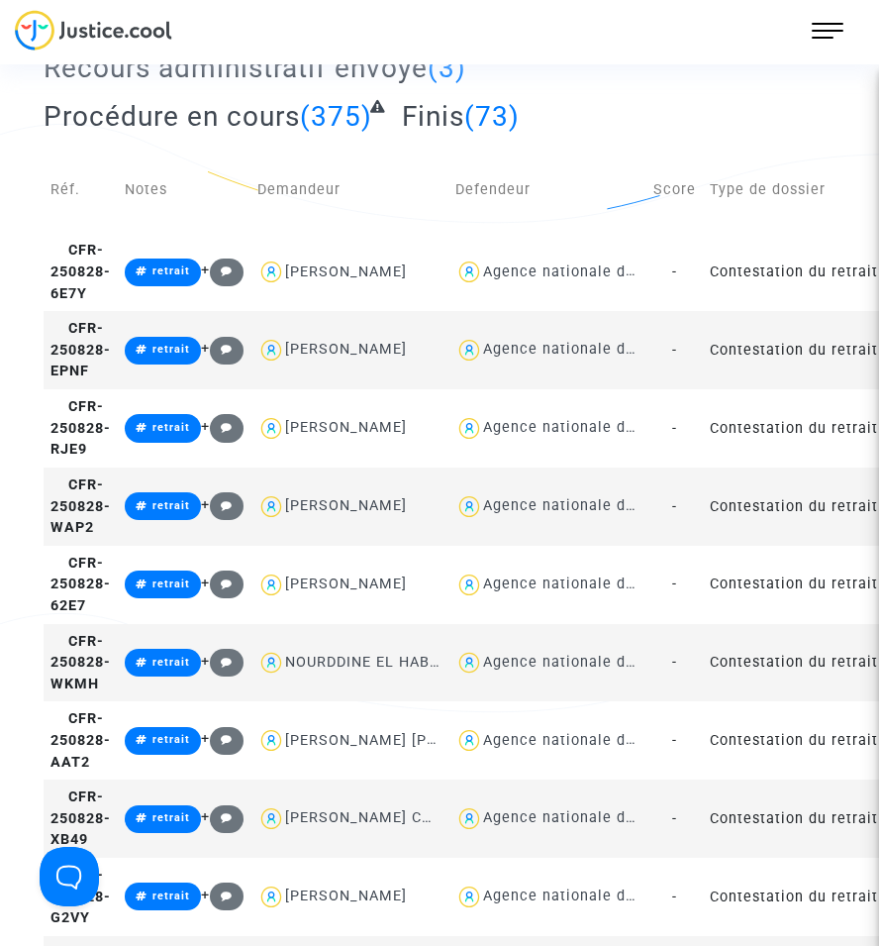
scroll to position [198, 0]
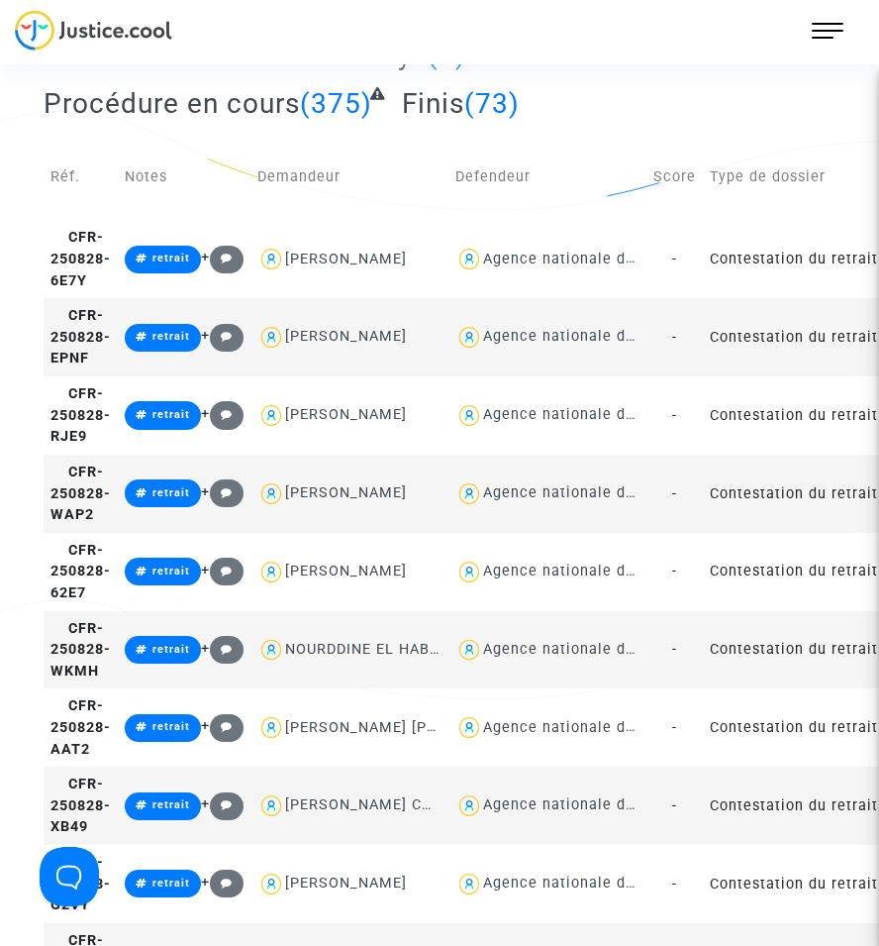
click at [820, 533] on td "Contestation du retrait de [PERSON_NAME] par l'ANAH (mandataire)" at bounding box center [802, 494] width 198 height 78
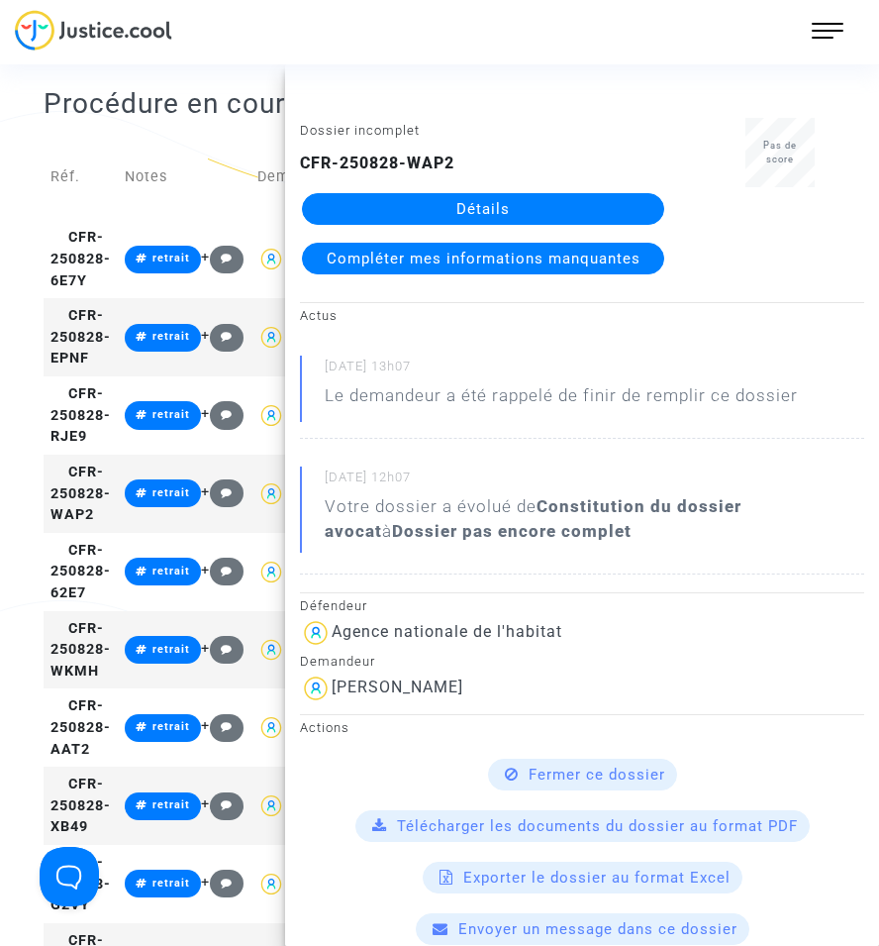
click at [540, 208] on link "Détails" at bounding box center [483, 209] width 362 height 32
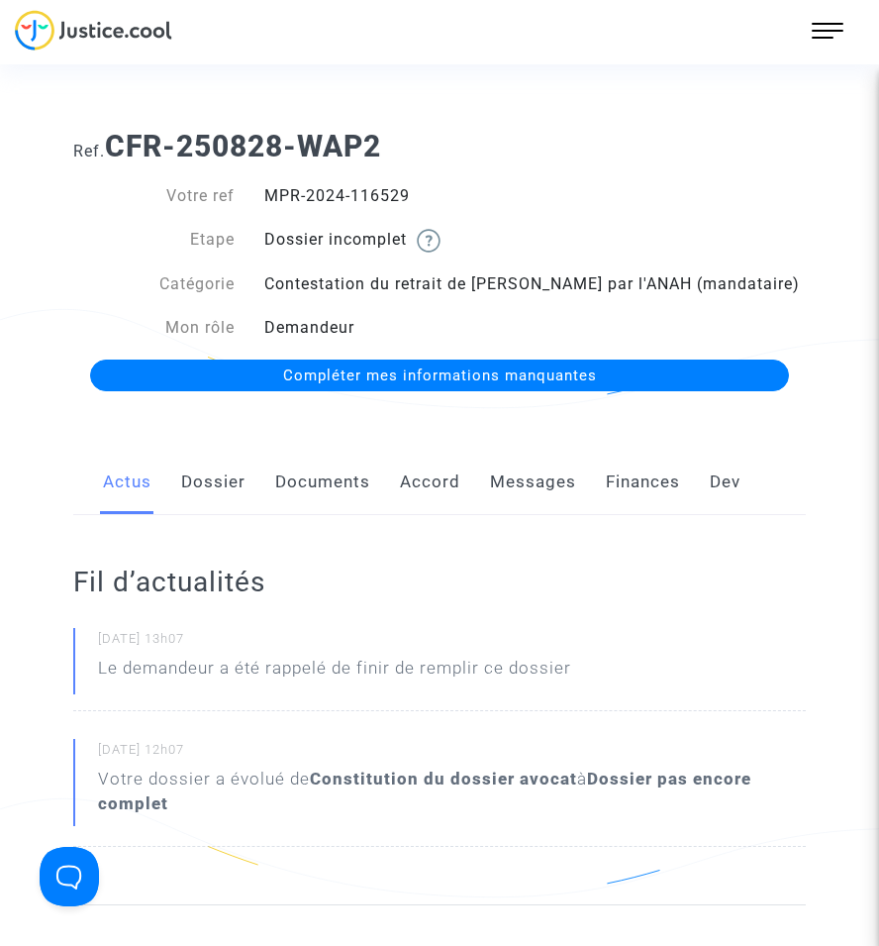
click at [345, 476] on link "Documents" at bounding box center [322, 482] width 95 height 65
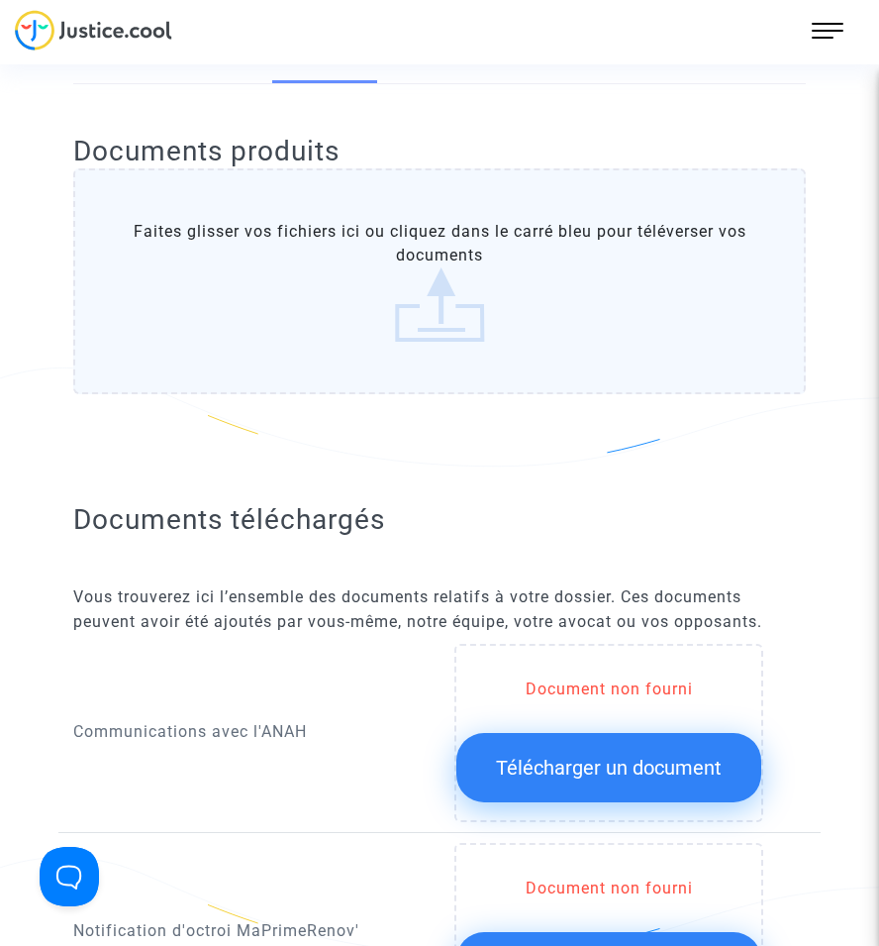
scroll to position [396, 0]
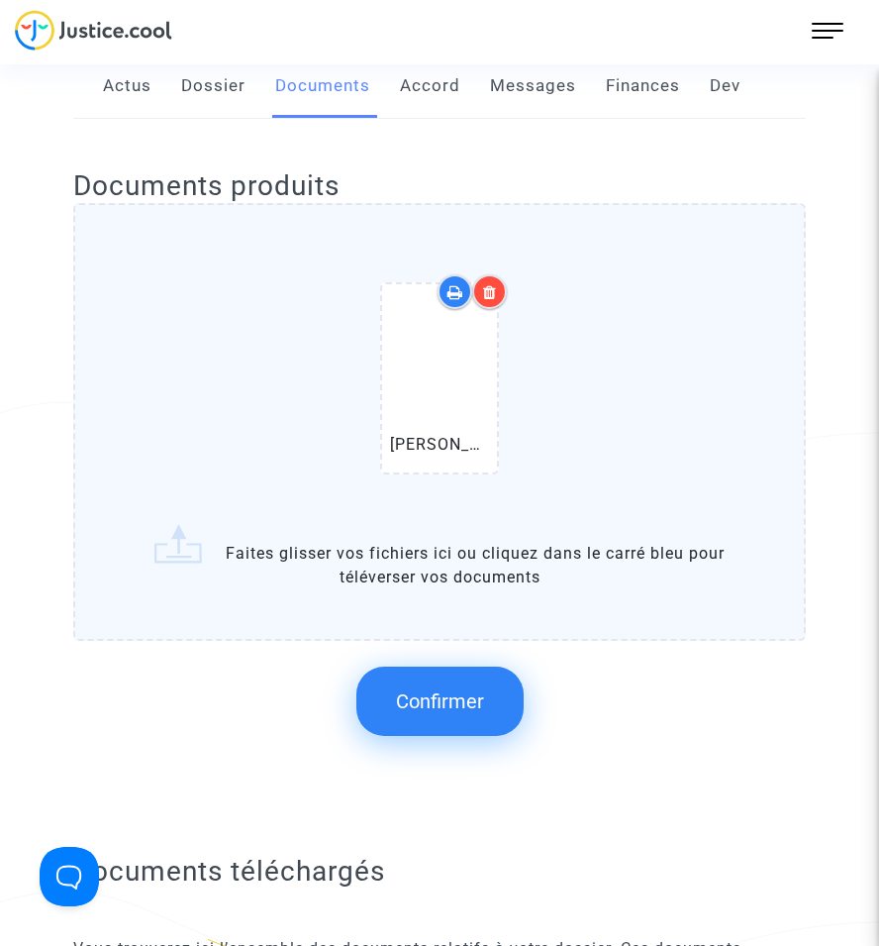
click at [461, 698] on span "Confirmer" at bounding box center [440, 701] width 88 height 24
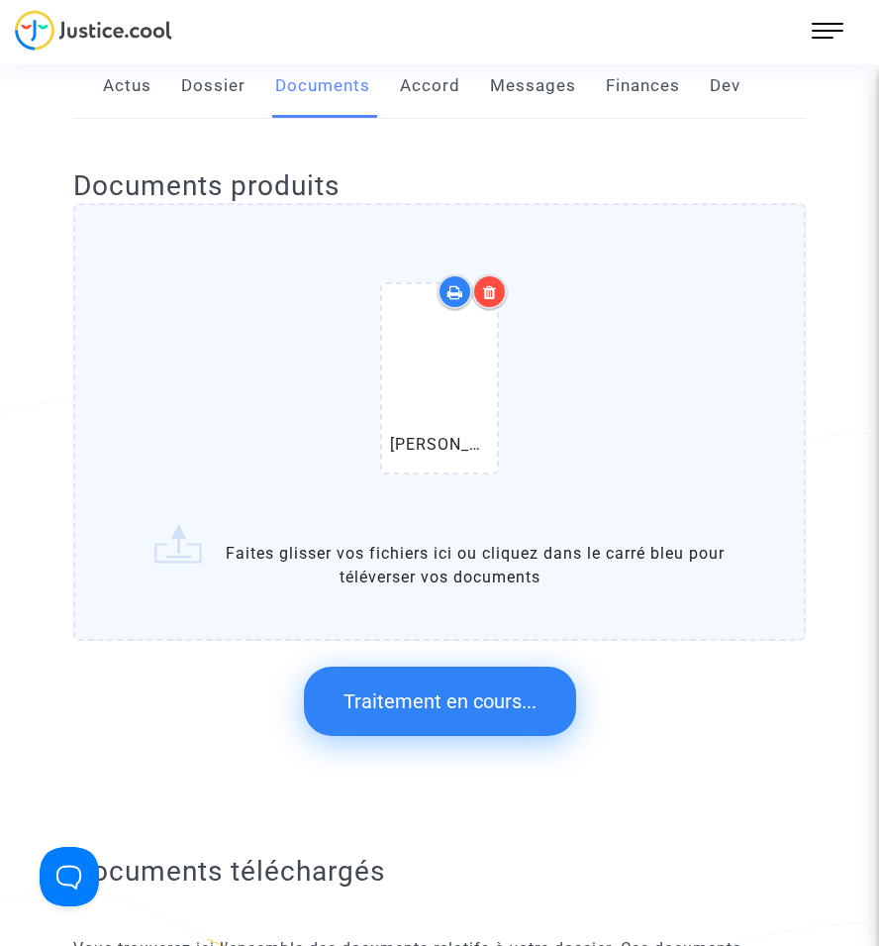
scroll to position [0, 0]
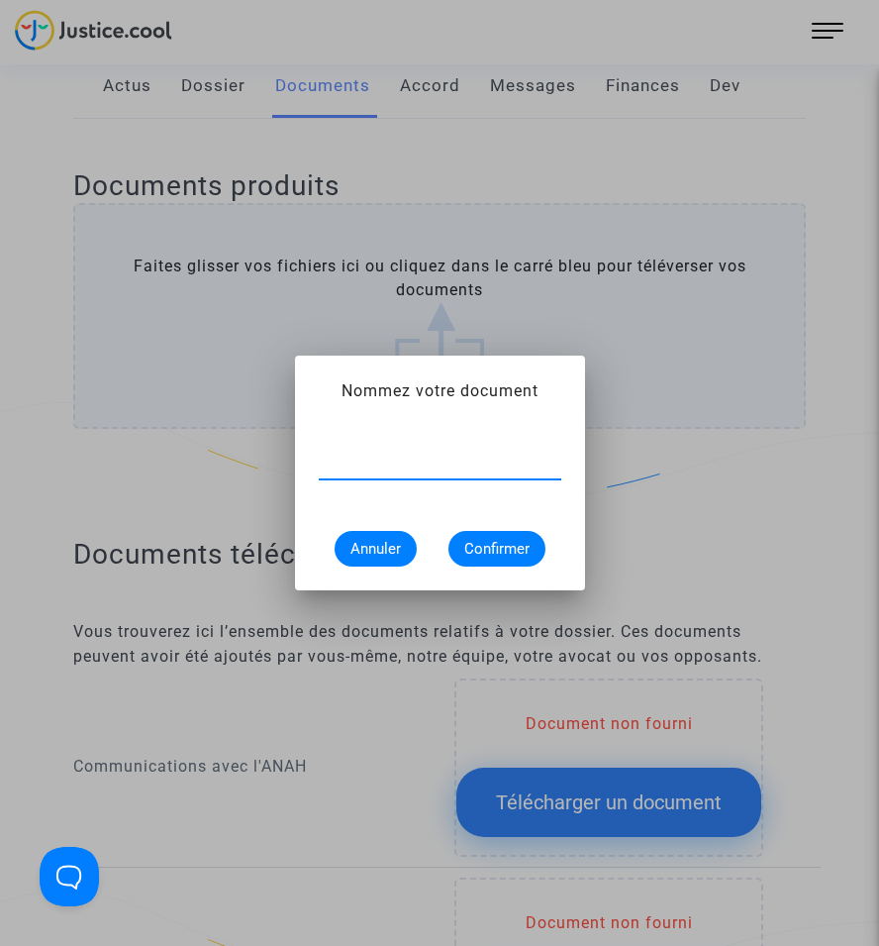
click at [457, 467] on input "text" at bounding box center [440, 464] width 243 height 18
type input "pv de réception"
click at [504, 556] on span "Confirmer" at bounding box center [496, 549] width 65 height 18
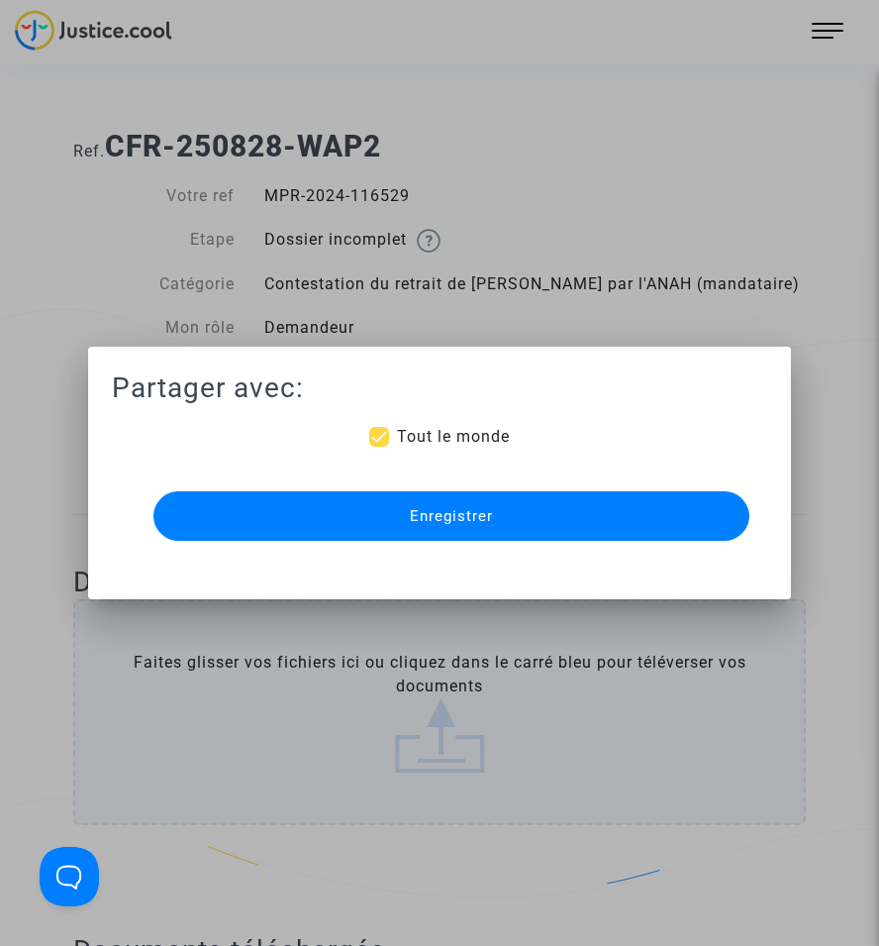
scroll to position [396, 0]
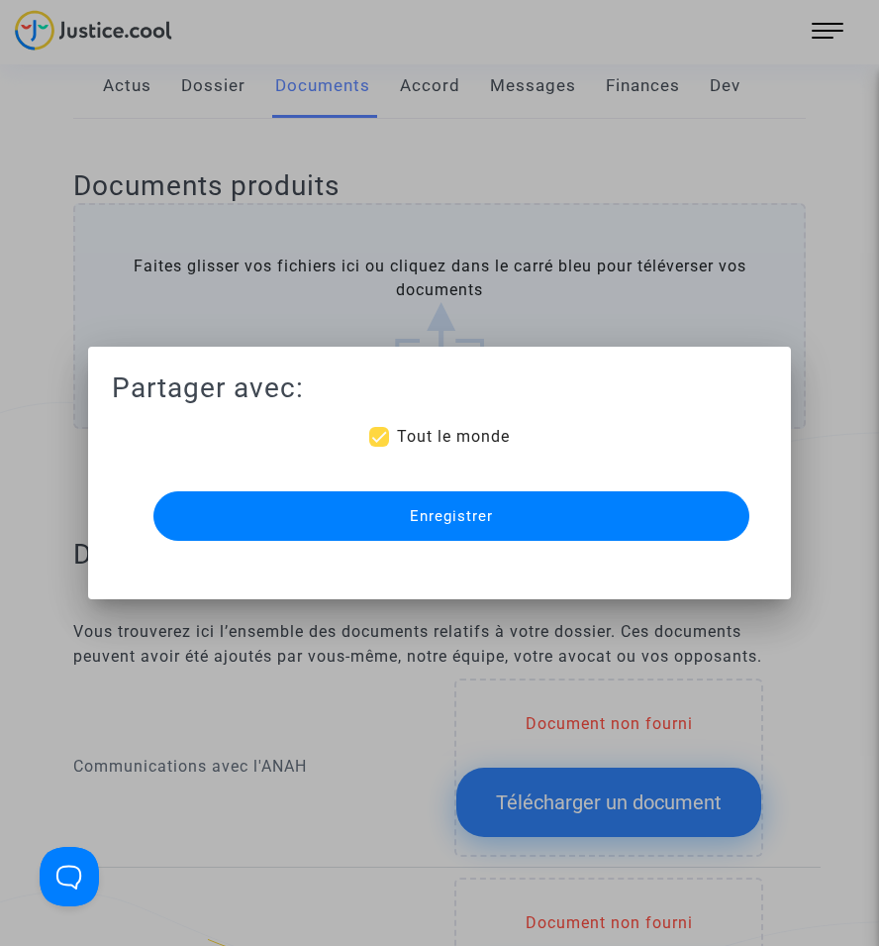
click at [556, 514] on button "Enregistrer" at bounding box center [452, 516] width 596 height 50
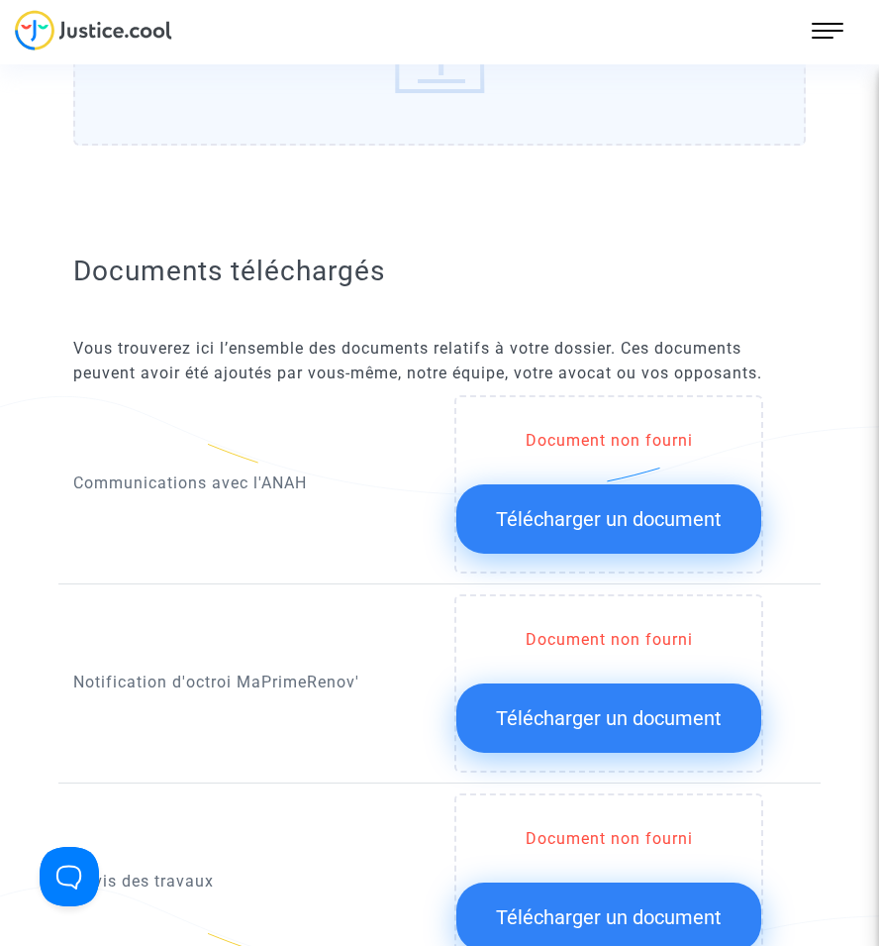
scroll to position [990, 0]
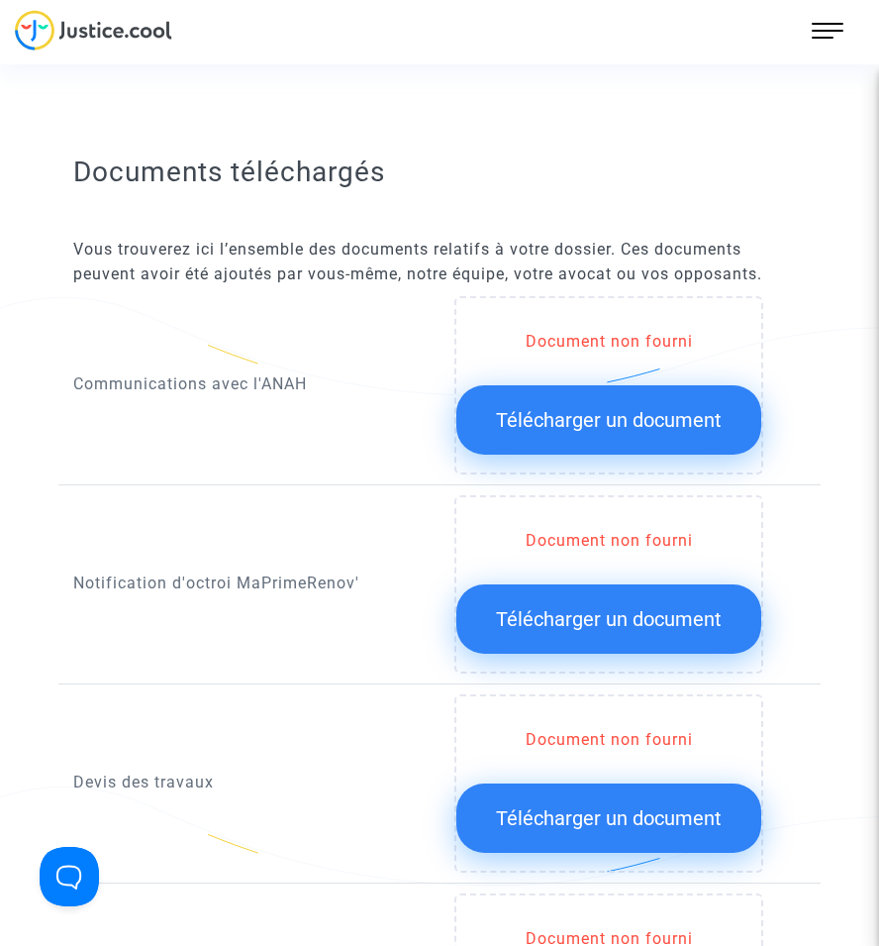
click at [555, 618] on span "Télécharger un document" at bounding box center [609, 619] width 226 height 24
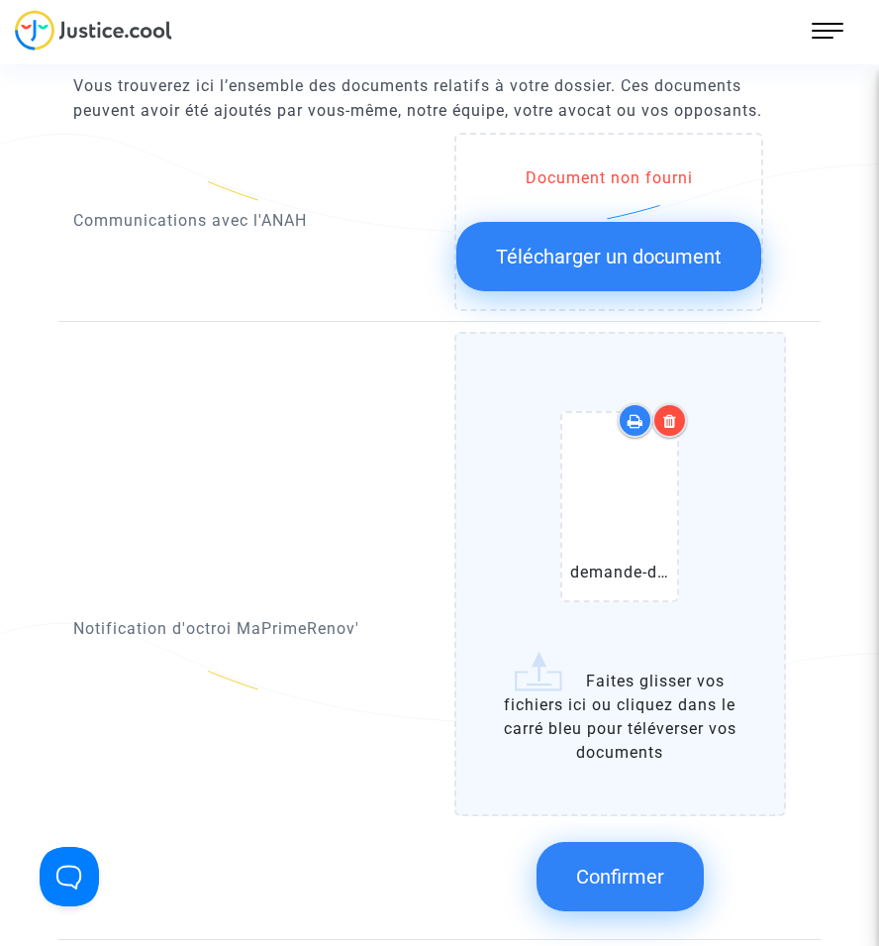
scroll to position [1188, 0]
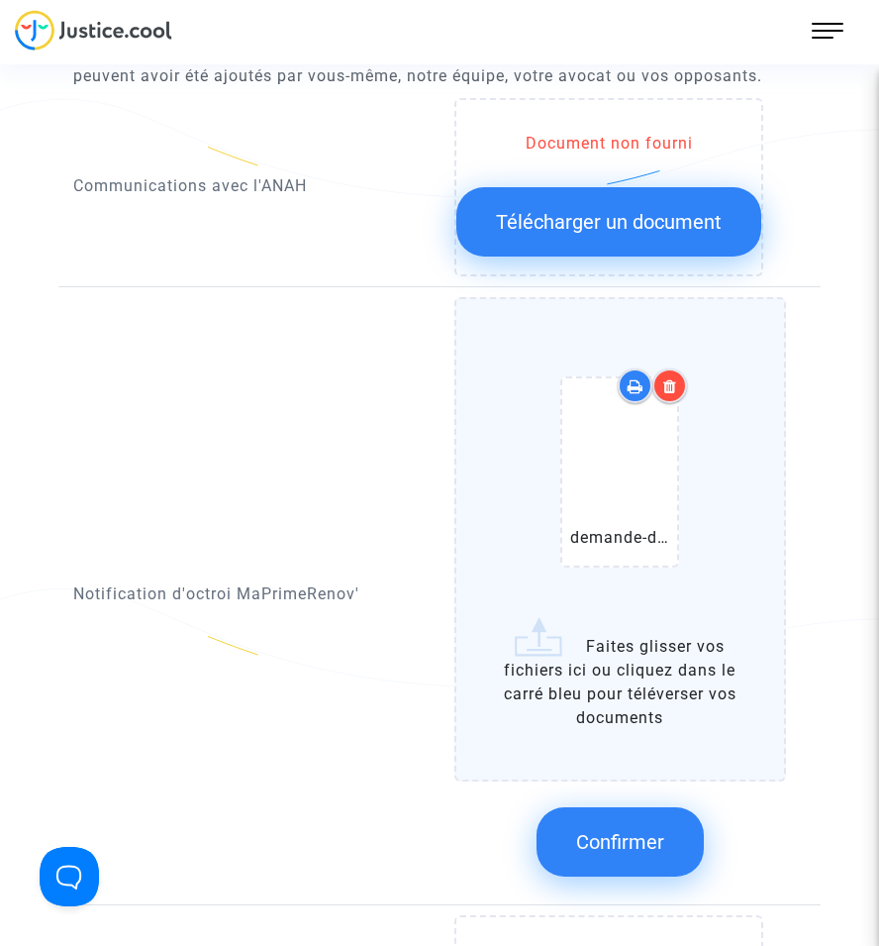
click at [629, 828] on button "Confirmer" at bounding box center [620, 841] width 167 height 69
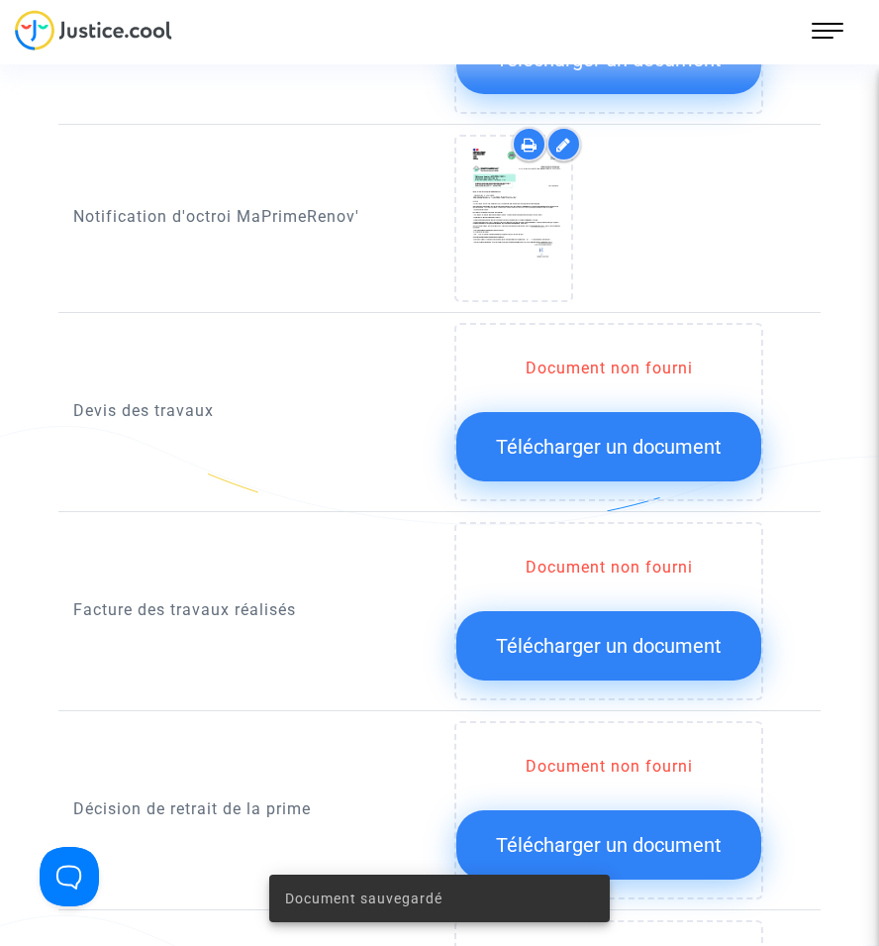
scroll to position [1387, 0]
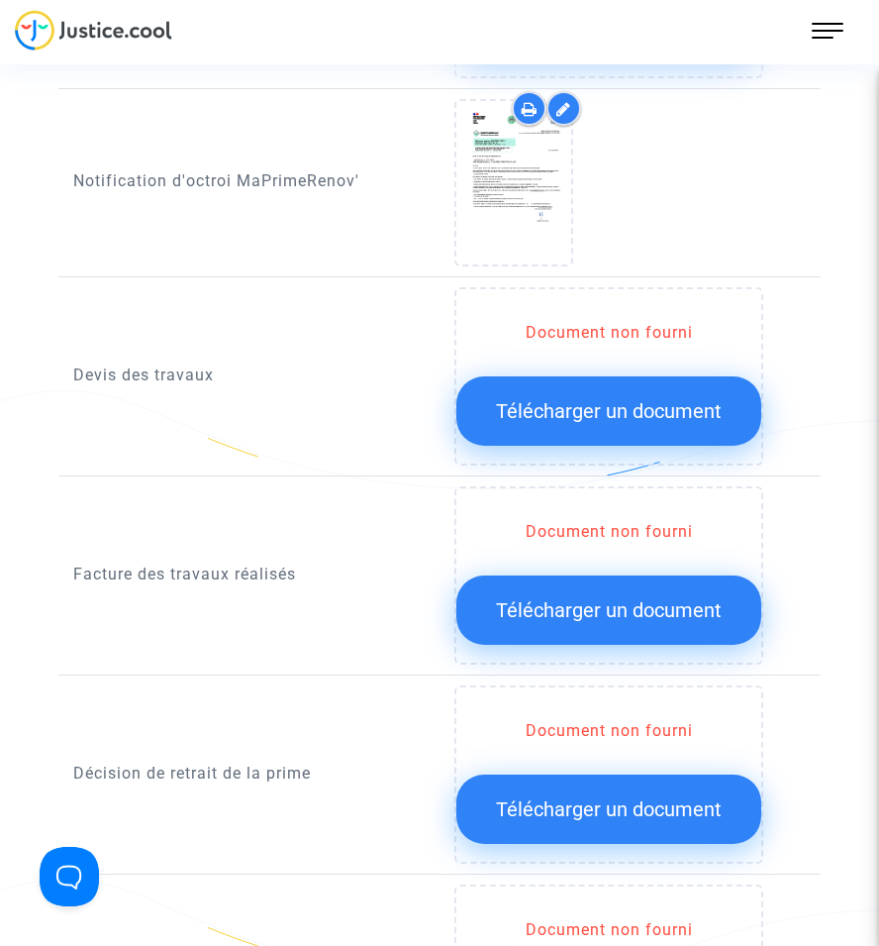
click at [247, 530] on div "Facture des travaux réalisés" at bounding box center [248, 575] width 381 height 178
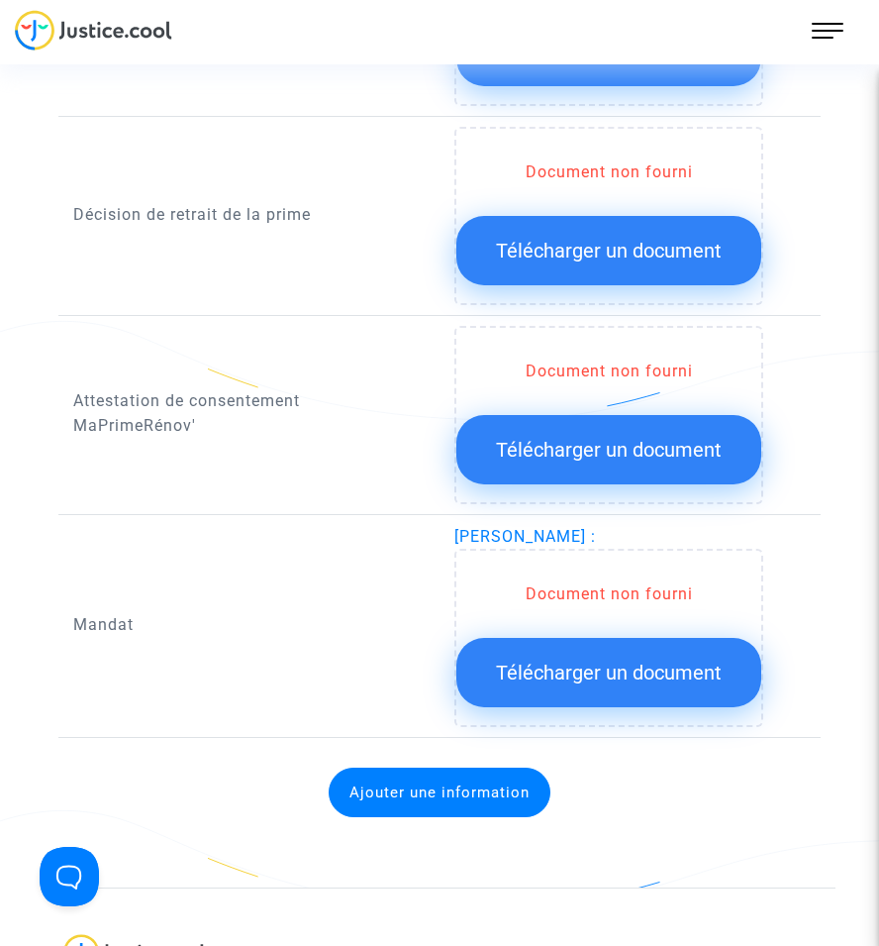
scroll to position [1981, 0]
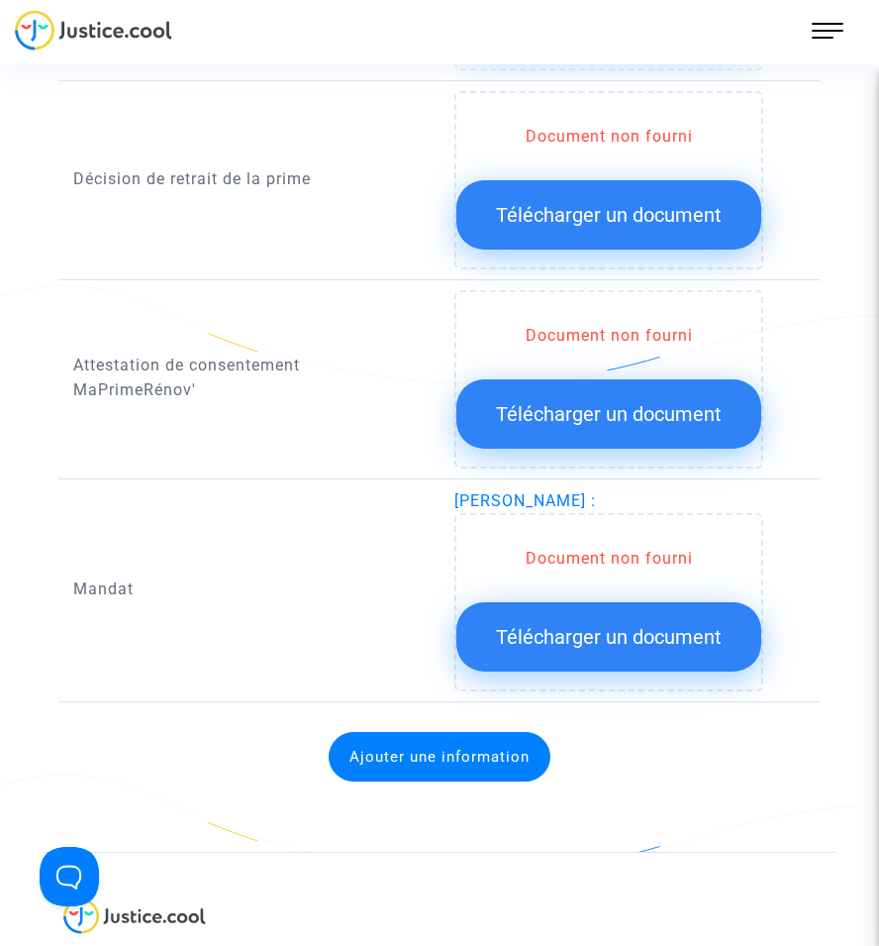
click at [657, 632] on span "Télécharger un document" at bounding box center [609, 637] width 226 height 24
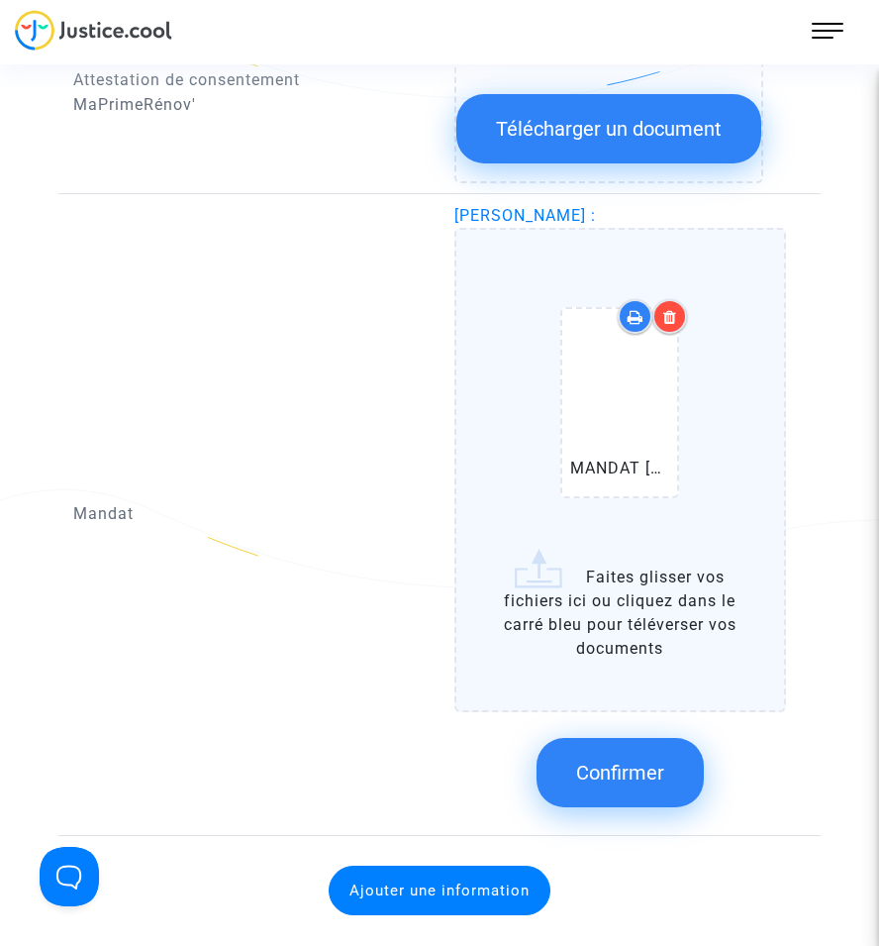
scroll to position [2278, 0]
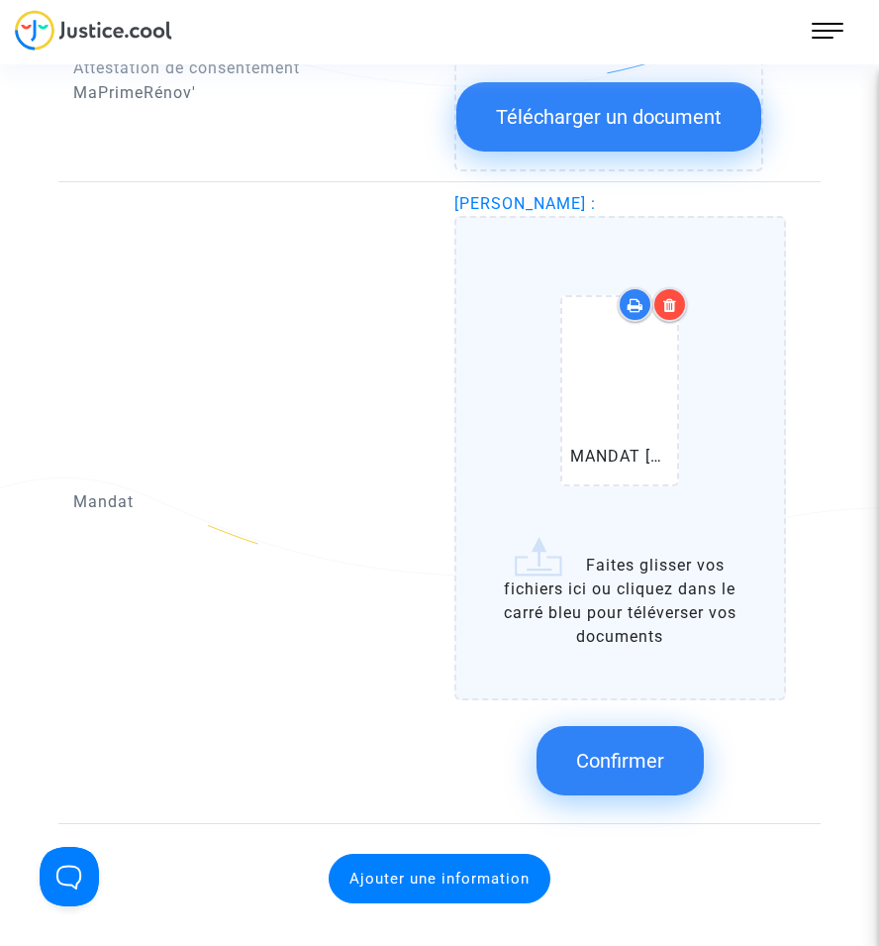
click at [597, 767] on span "Confirmer" at bounding box center [620, 761] width 88 height 24
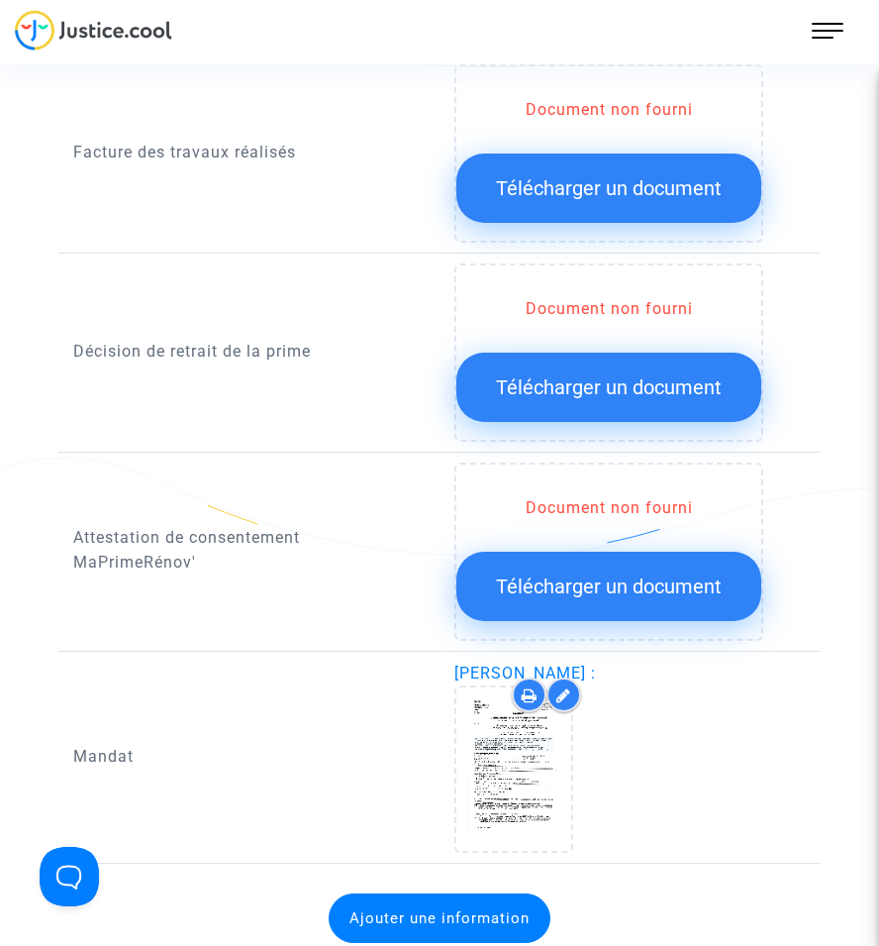
scroll to position [1684, 0]
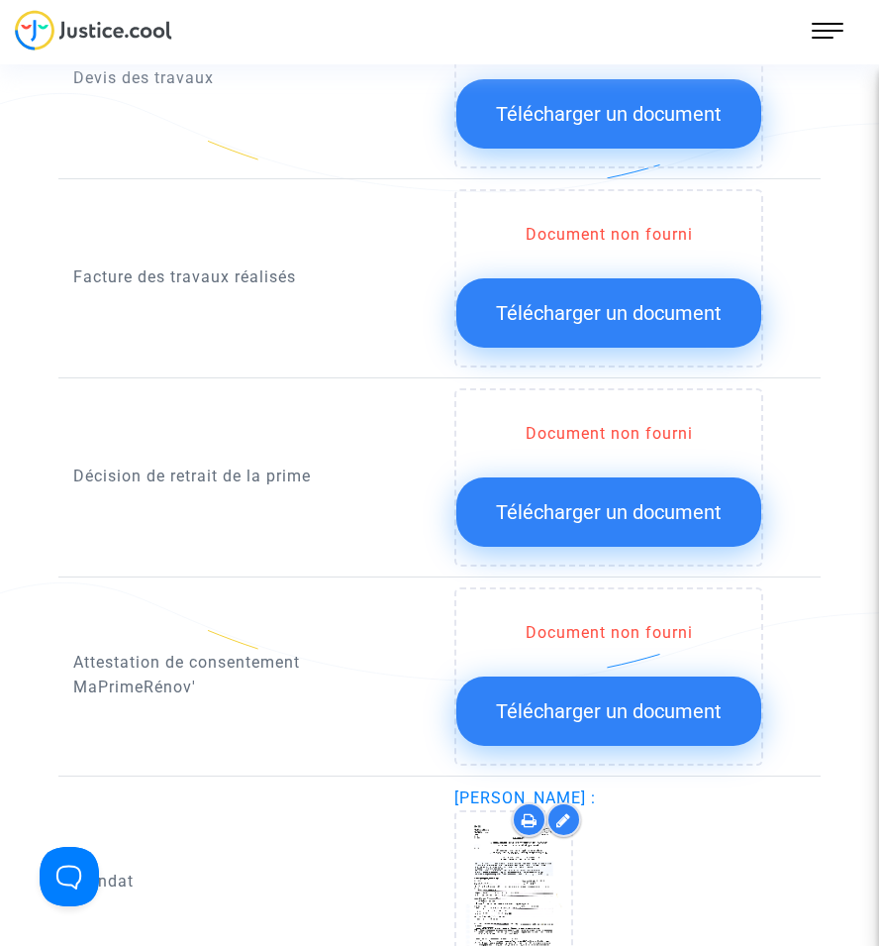
click at [571, 516] on span "Télécharger un document" at bounding box center [609, 512] width 226 height 24
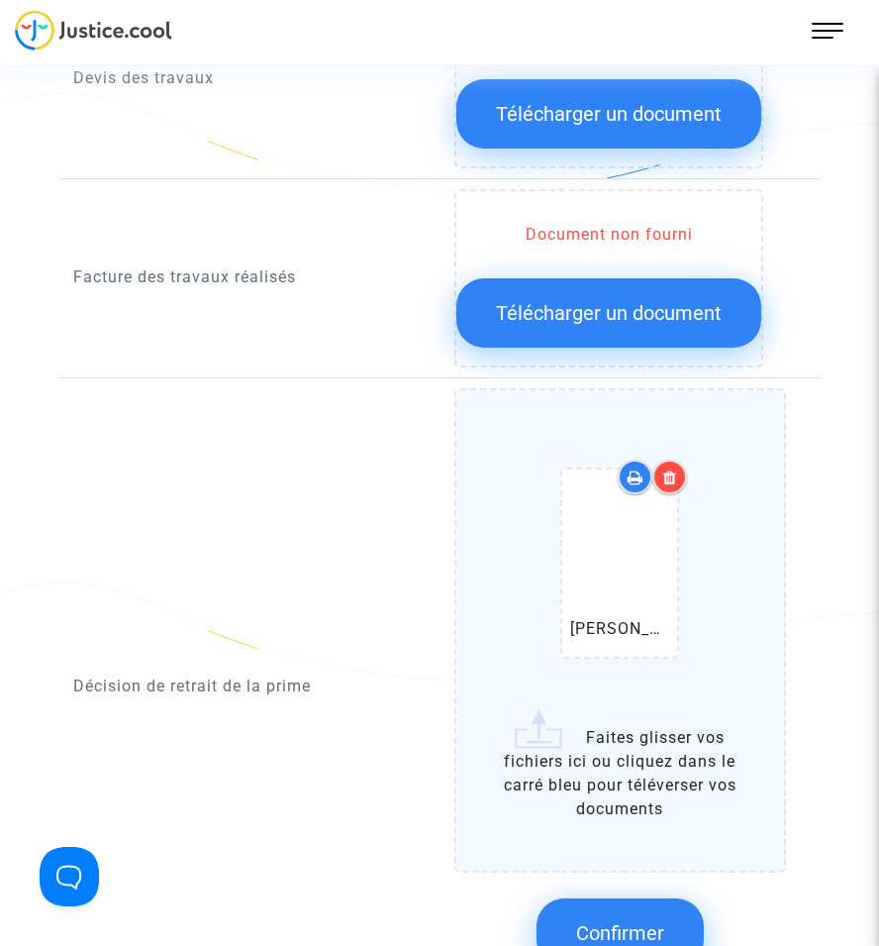
click at [642, 926] on span "Confirmer" at bounding box center [620, 933] width 88 height 24
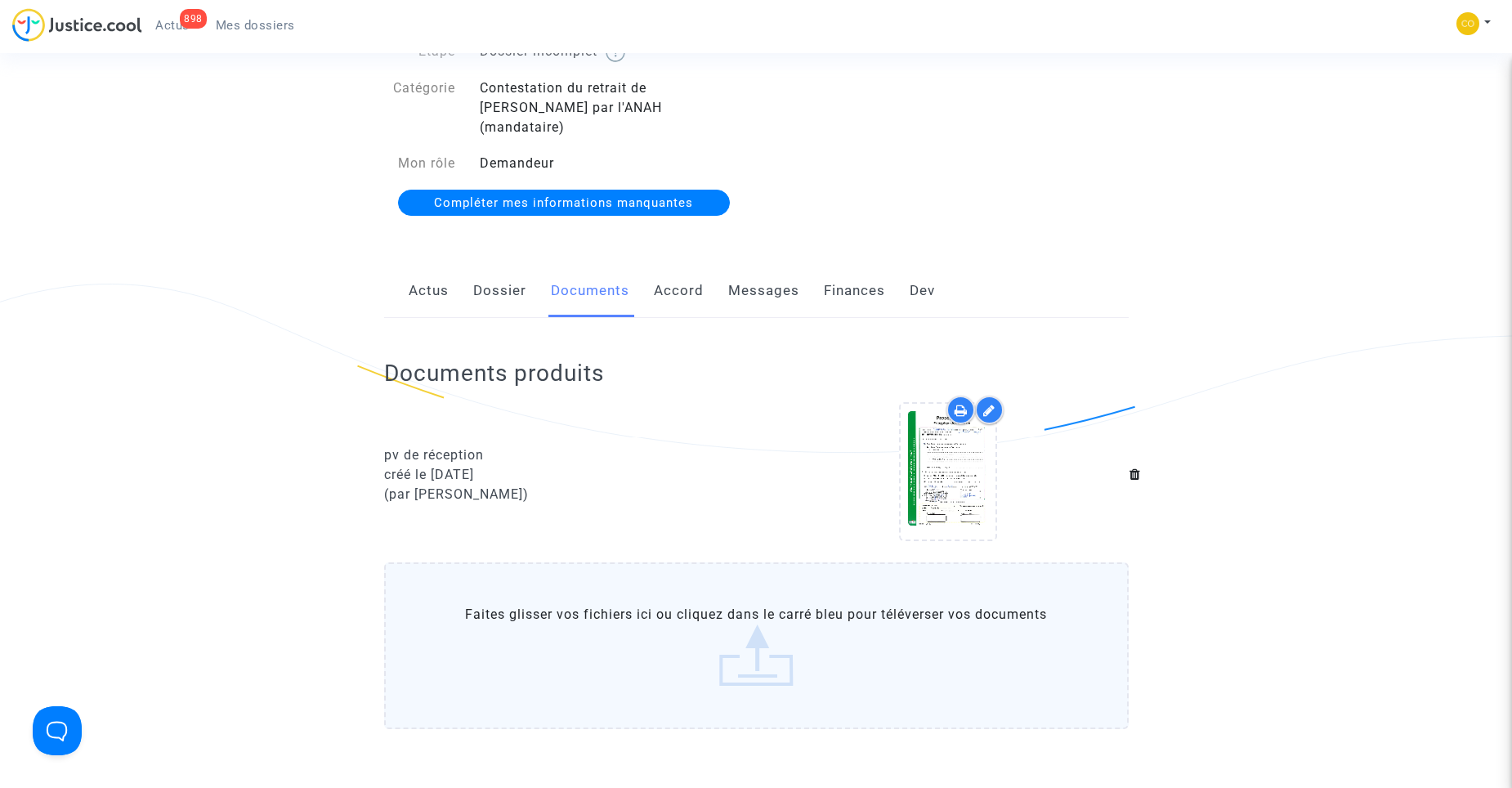
scroll to position [36, 0]
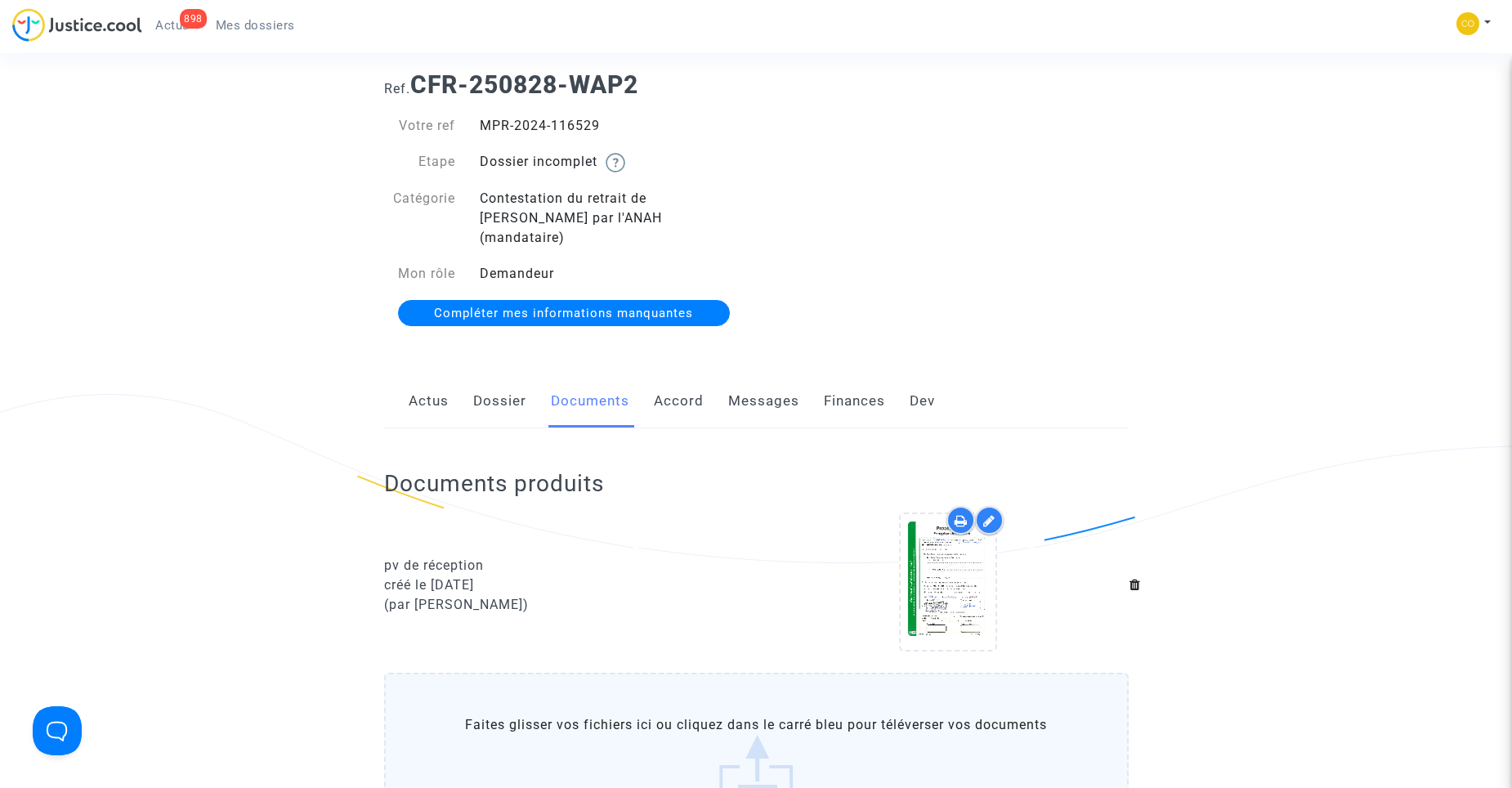
click at [258, 28] on span "Mes dossiers" at bounding box center [255, 26] width 79 height 15
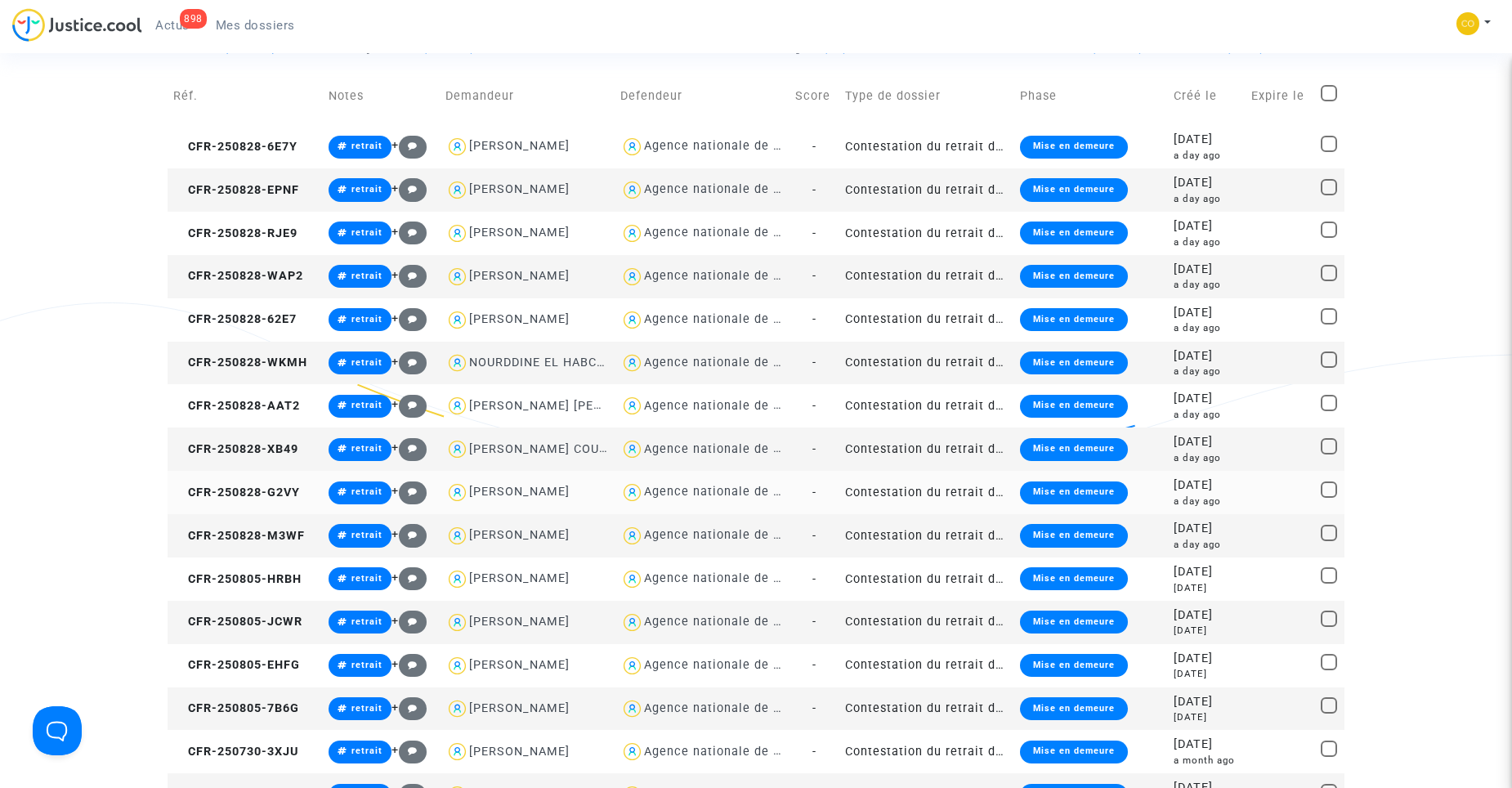
scroll to position [245, 0]
